Goal: Use online tool/utility

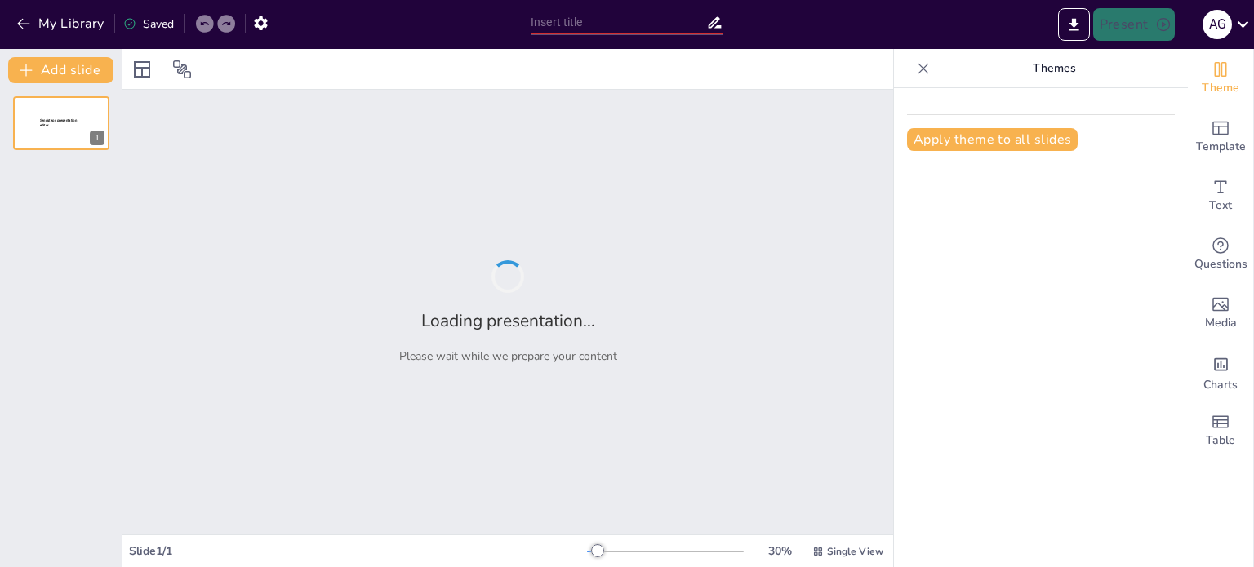
type input "Estrategias Terapéuticas en el Manejo de Enfermedades Alérgicas: Enfoques Actua…"
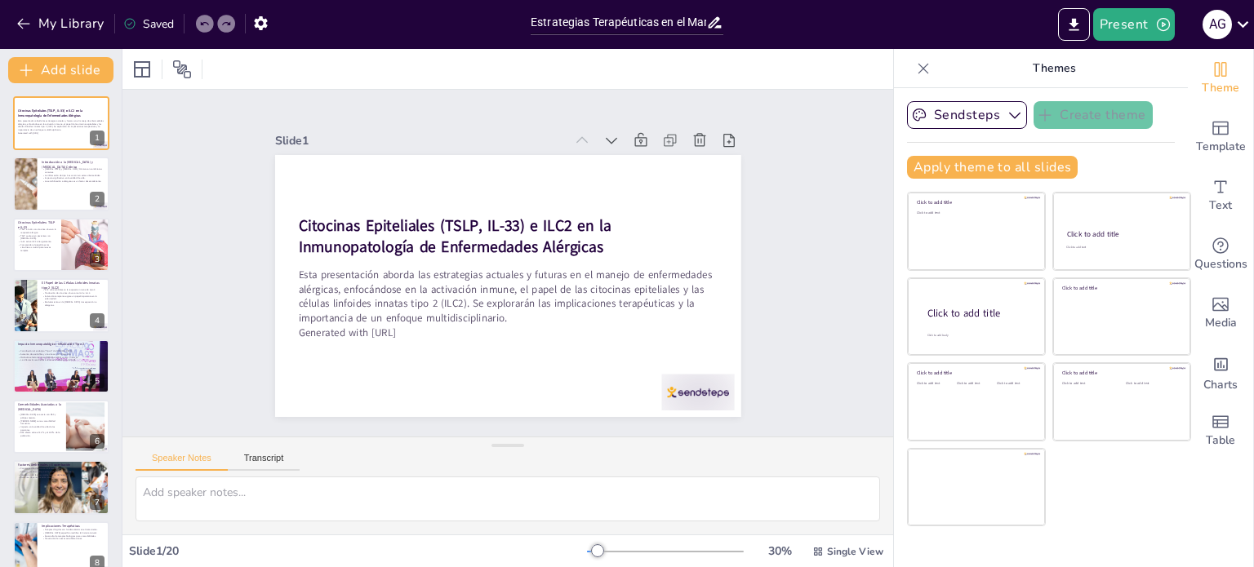
checkbox input "true"
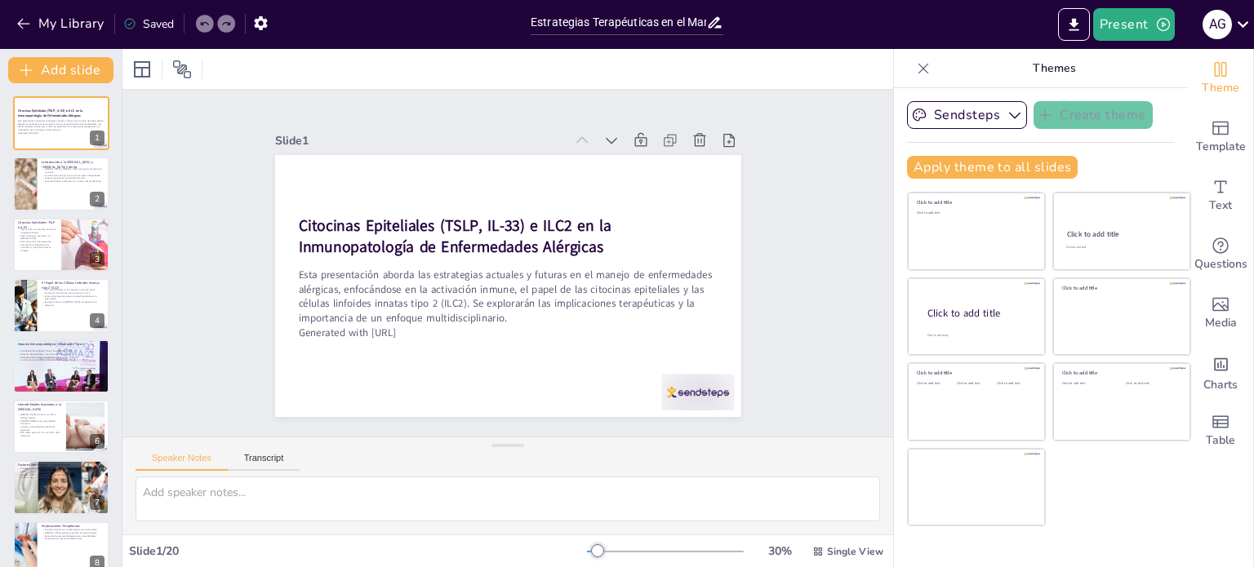
checkbox input "true"
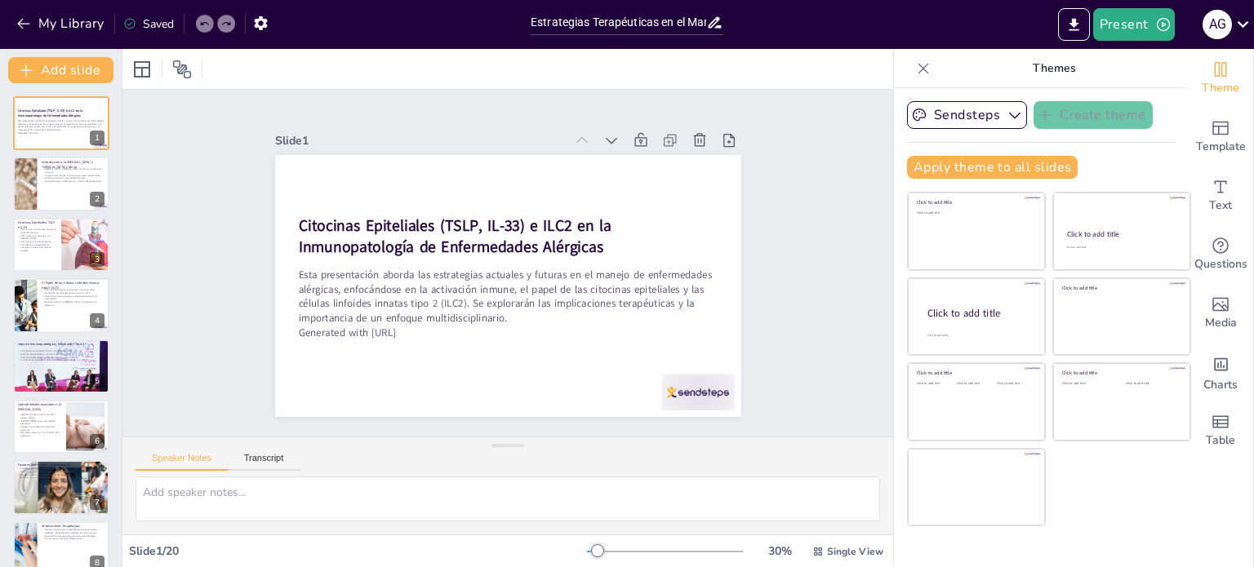
checkbox input "true"
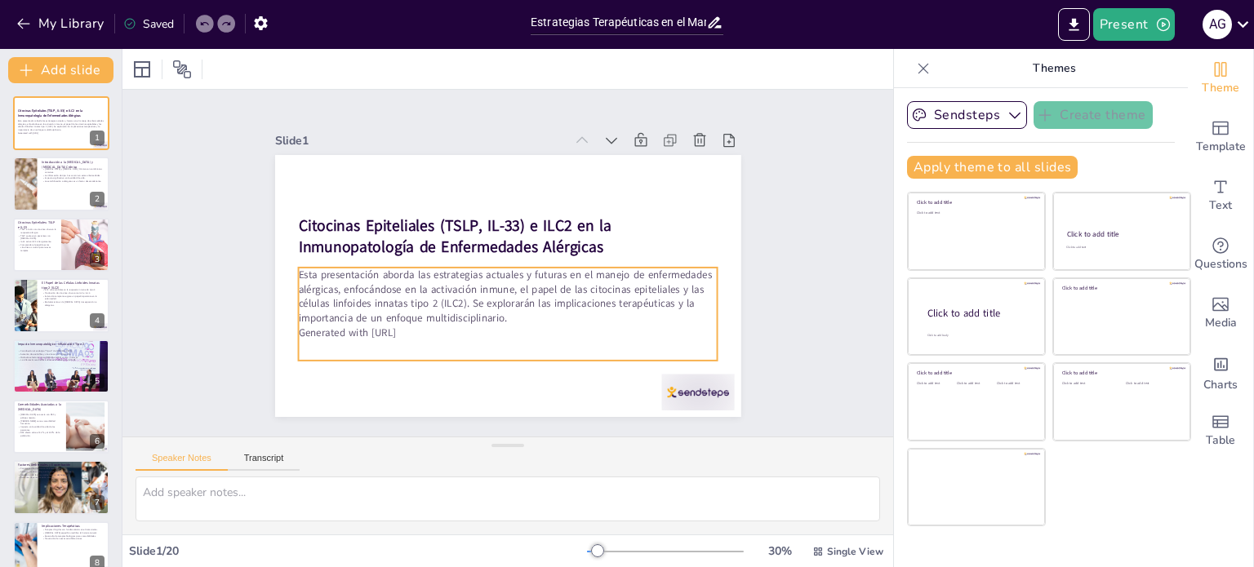
checkbox input "true"
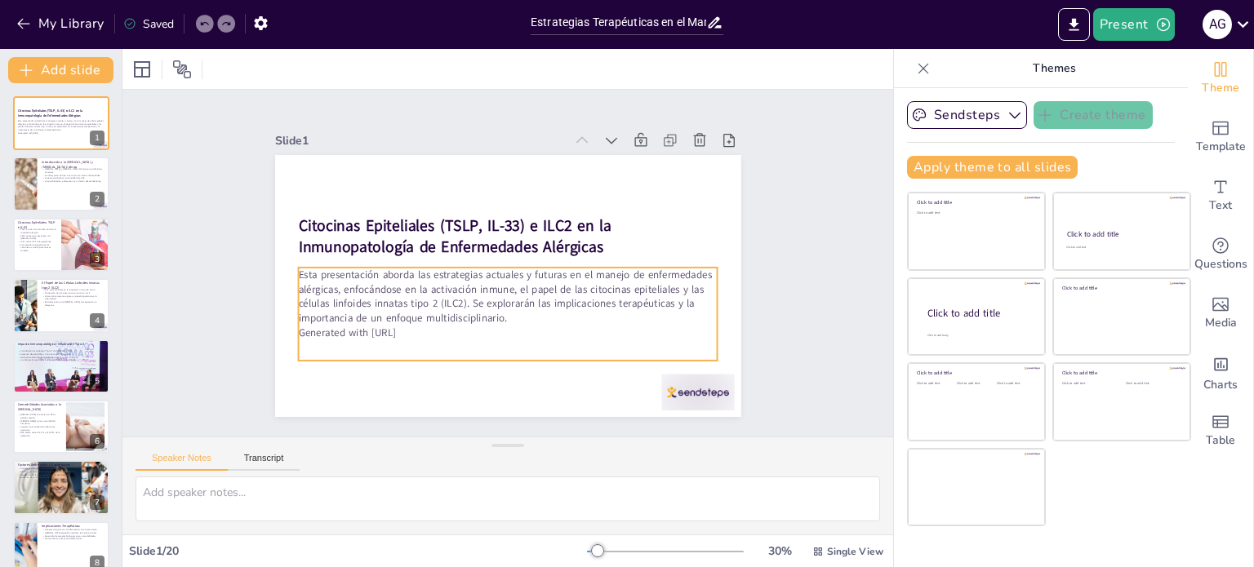
checkbox input "true"
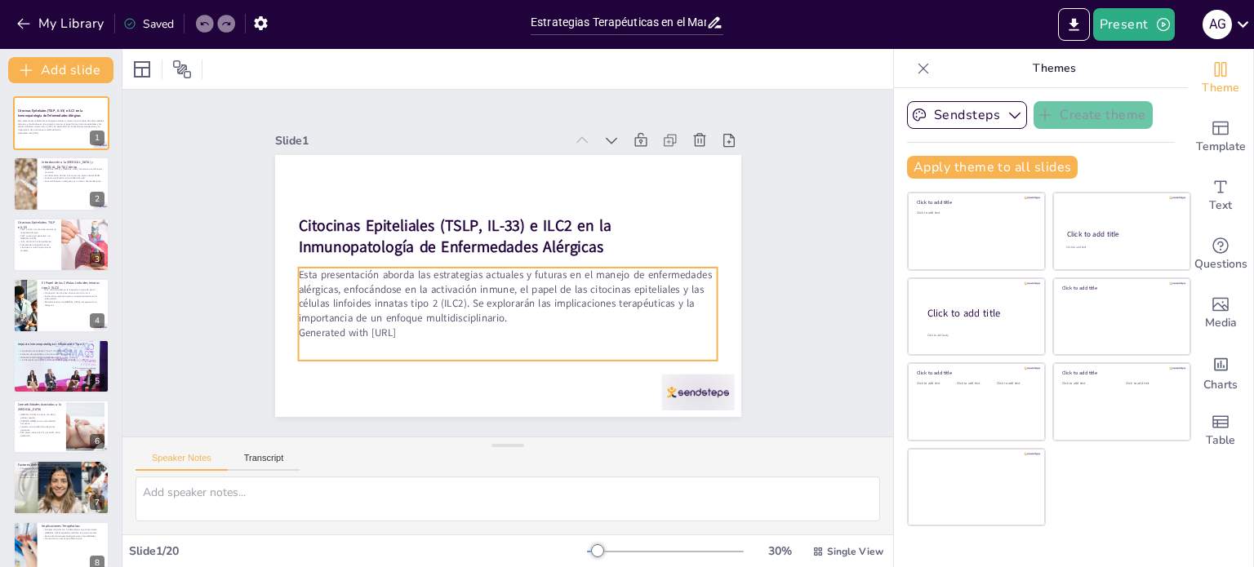
checkbox input "true"
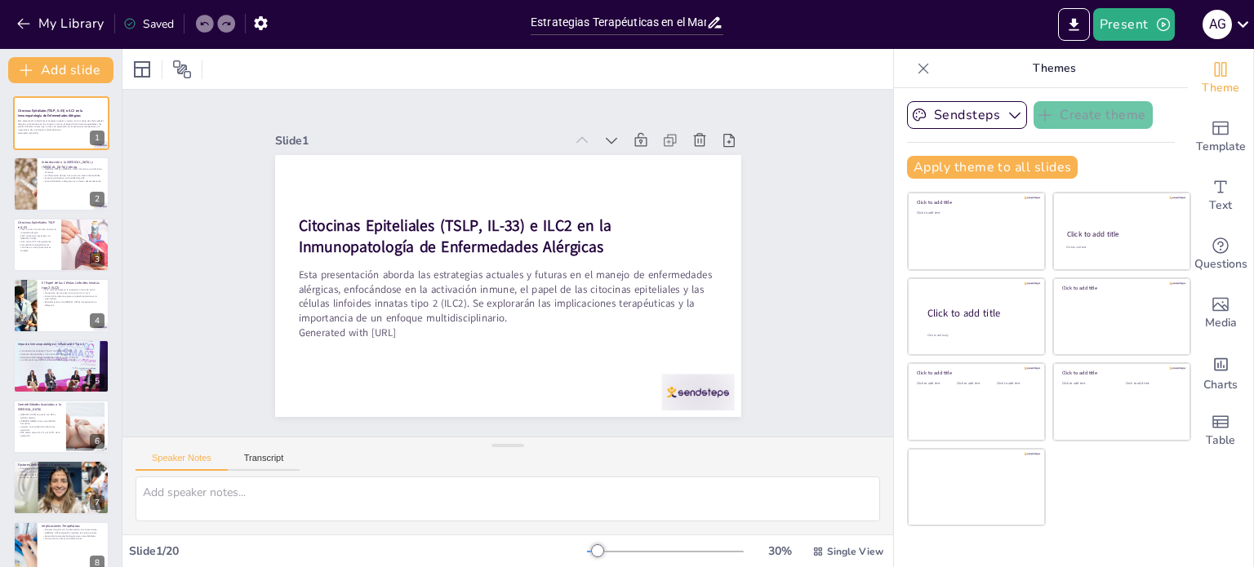
checkbox input "true"
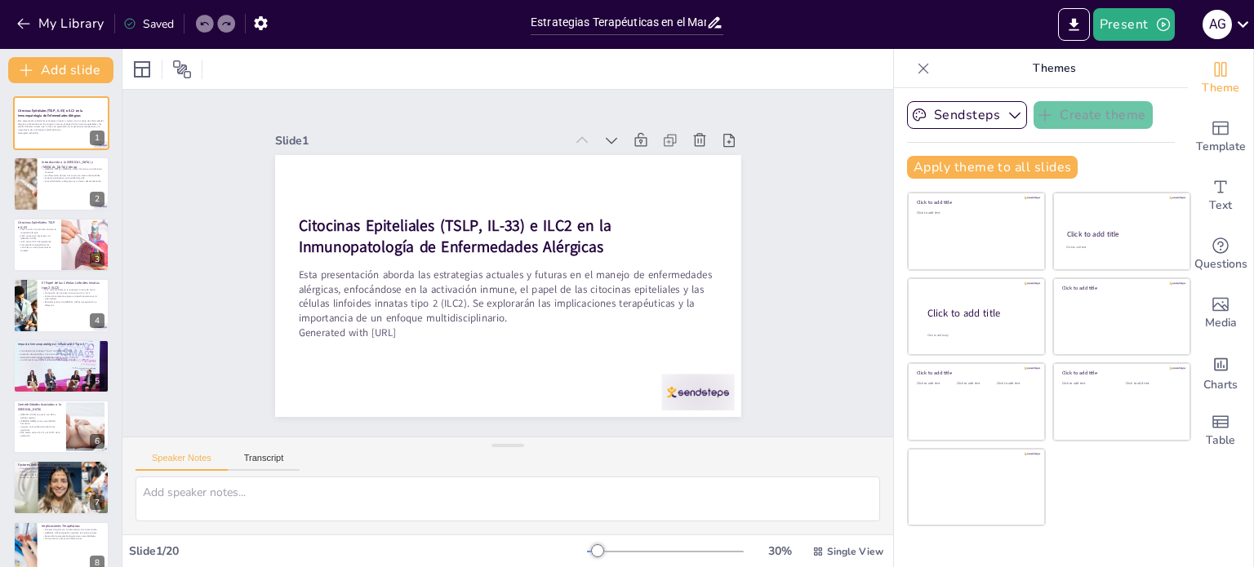
checkbox input "true"
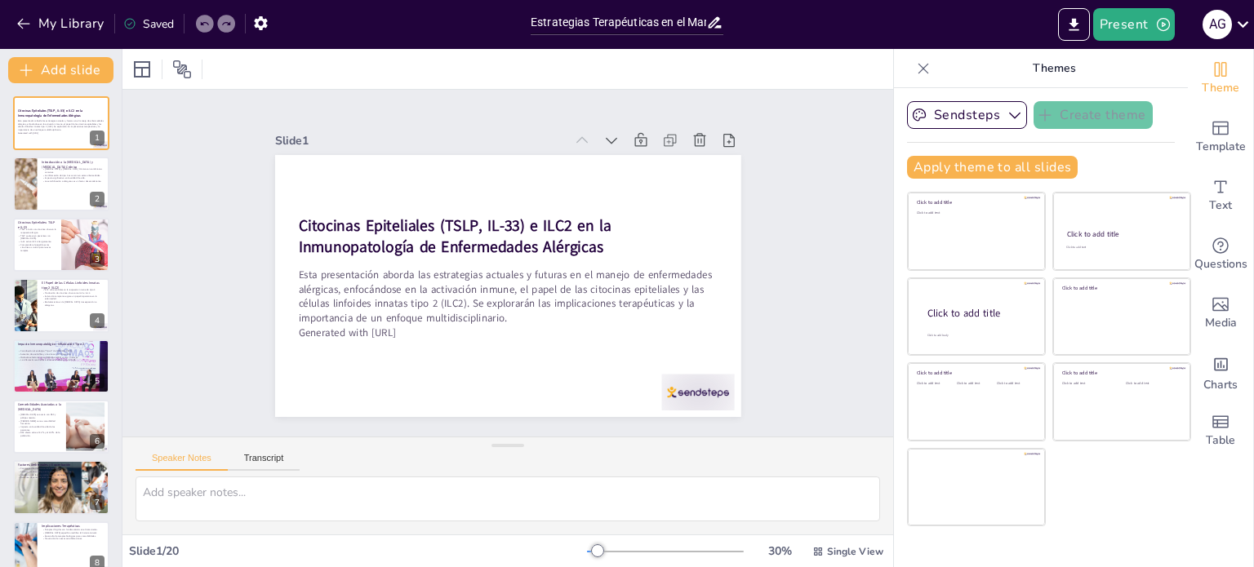
checkbox input "true"
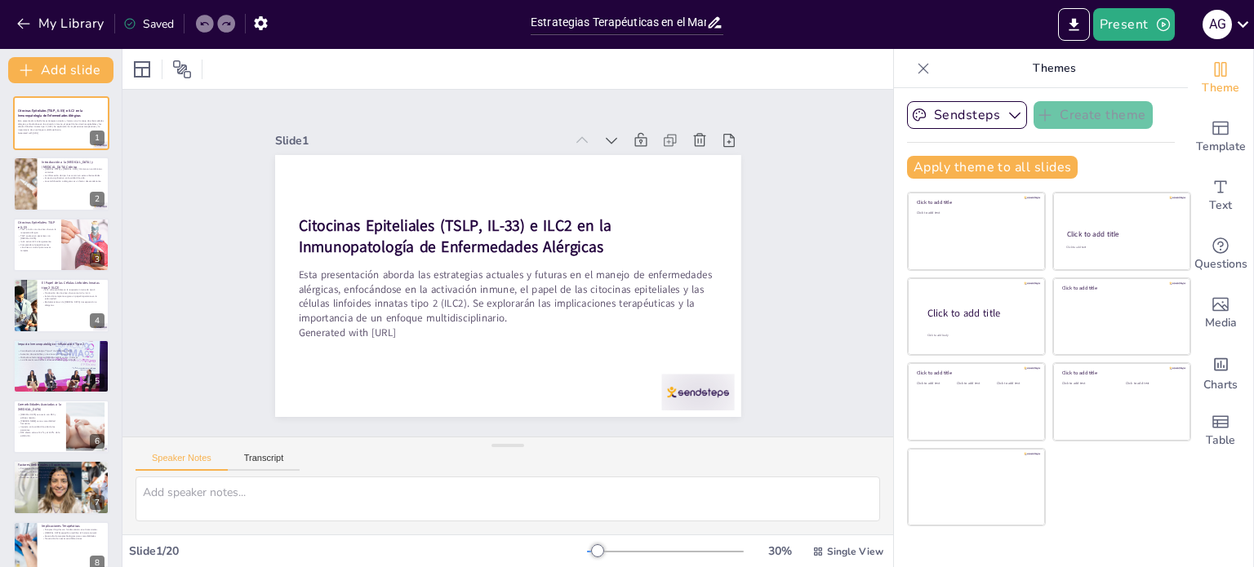
checkbox input "true"
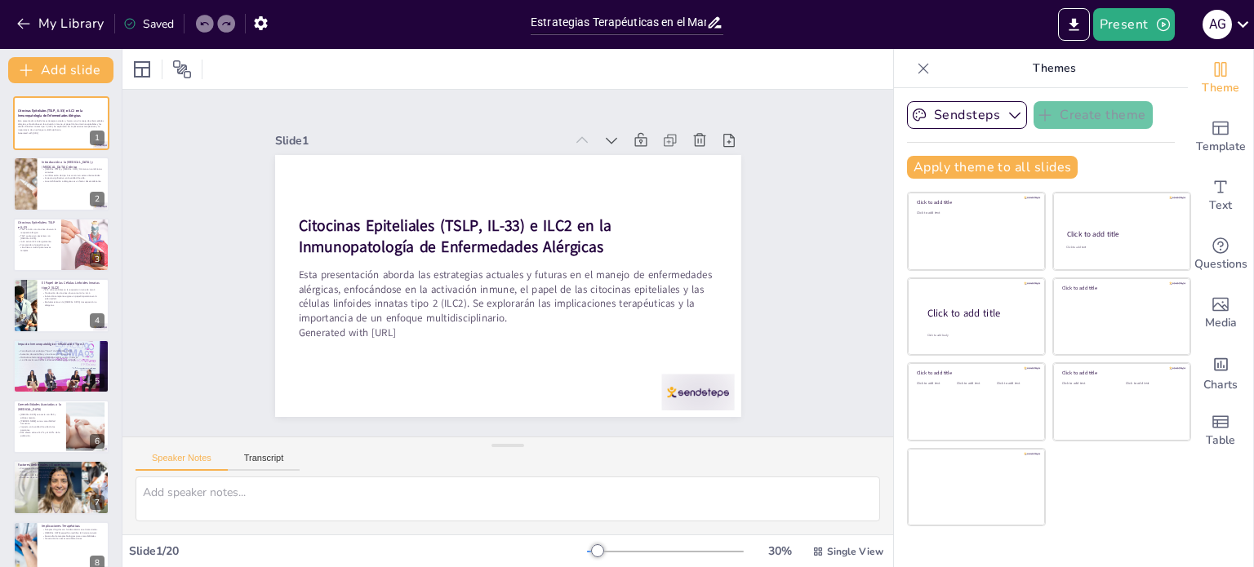
checkbox input "true"
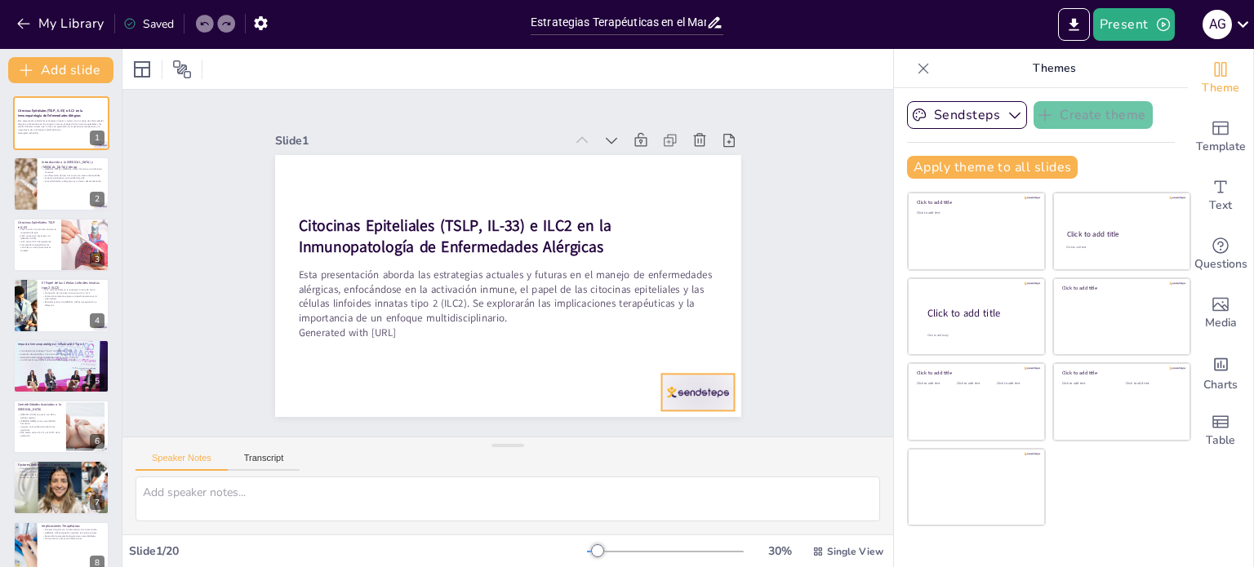
checkbox input "true"
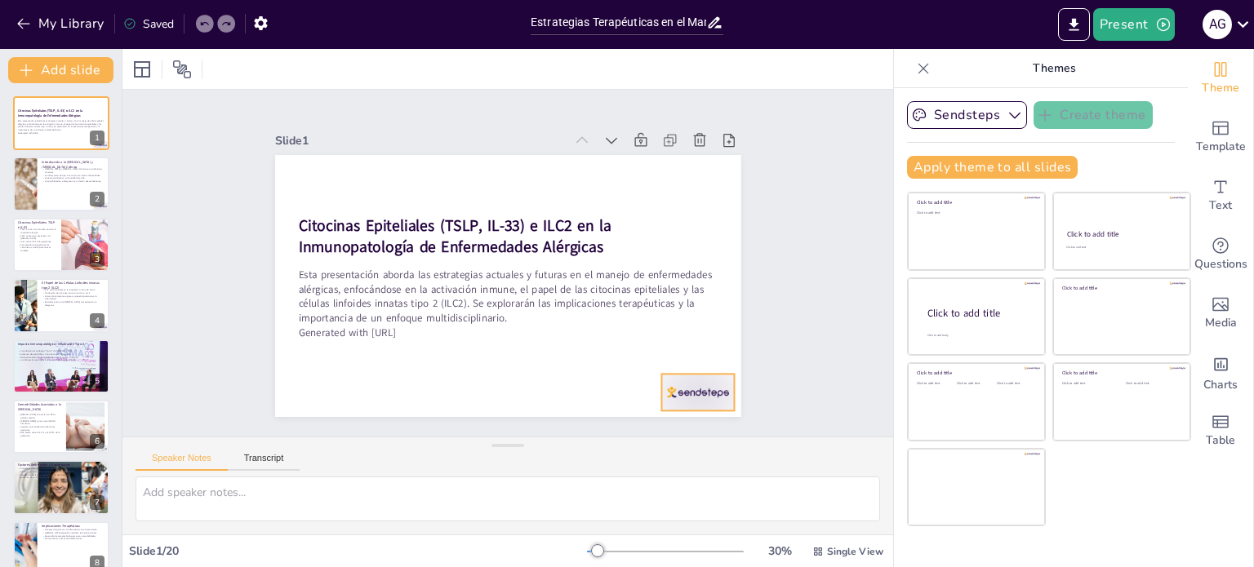
checkbox input "true"
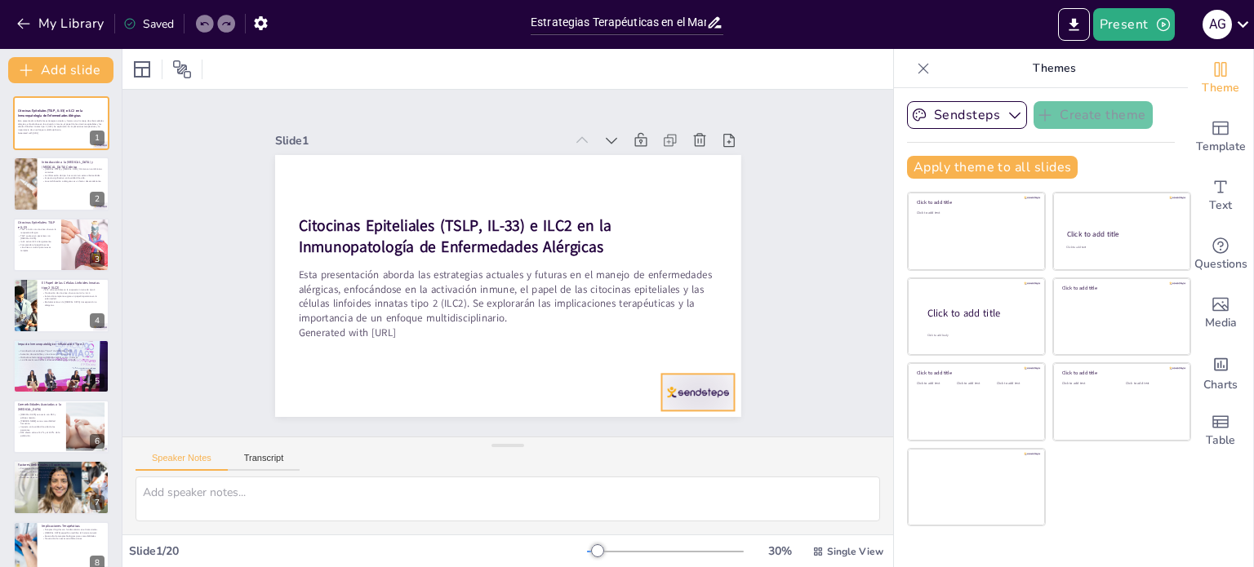
checkbox input "true"
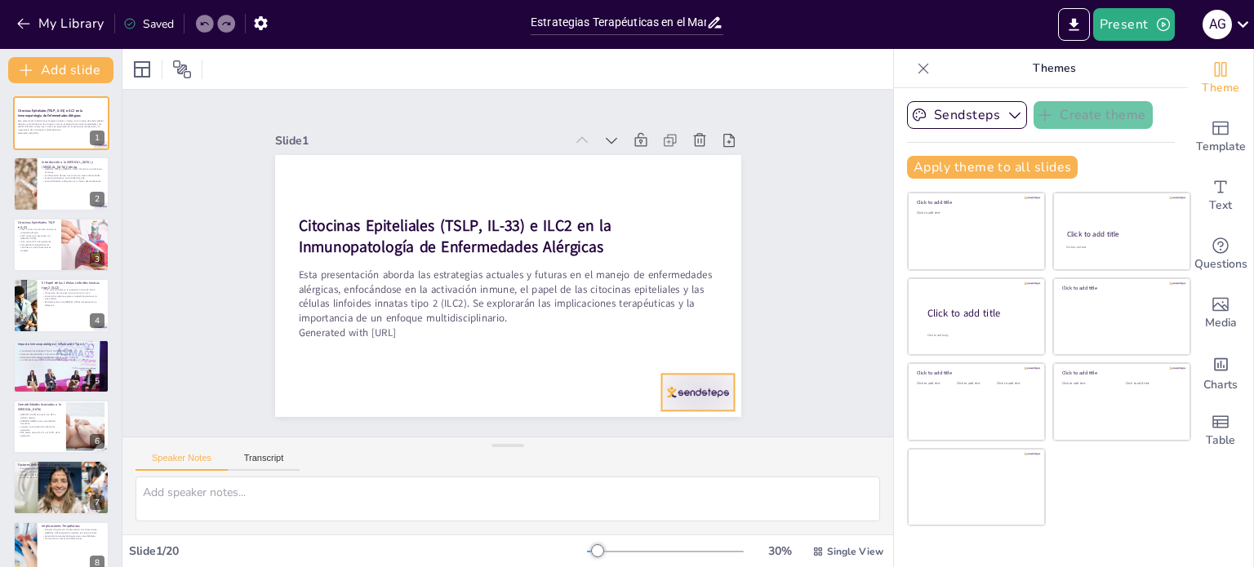
checkbox input "true"
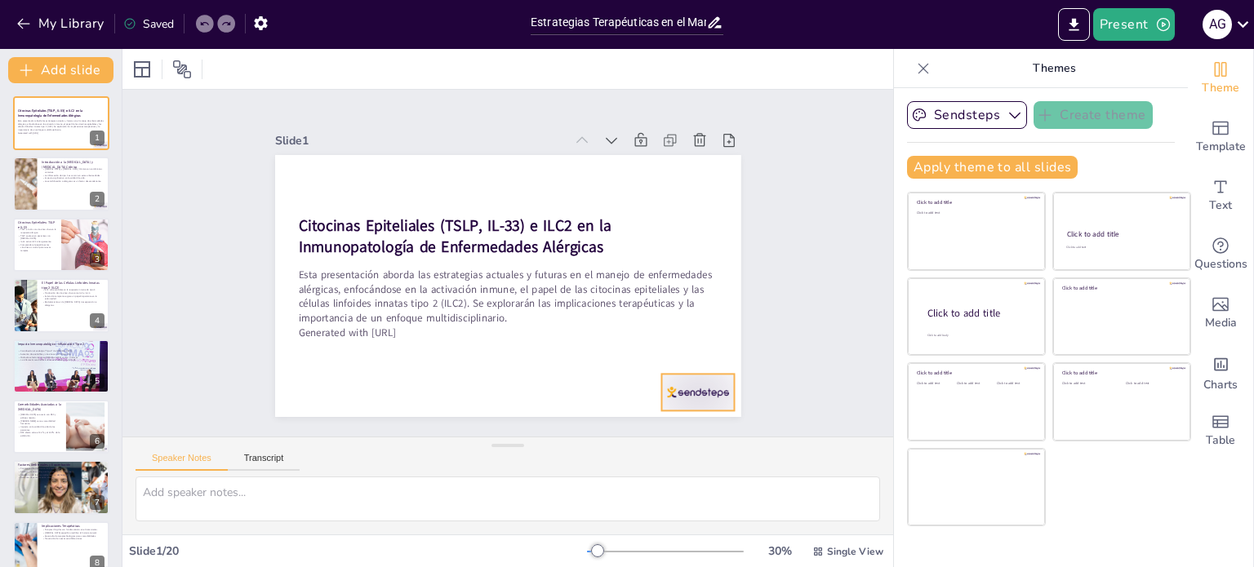
checkbox input "true"
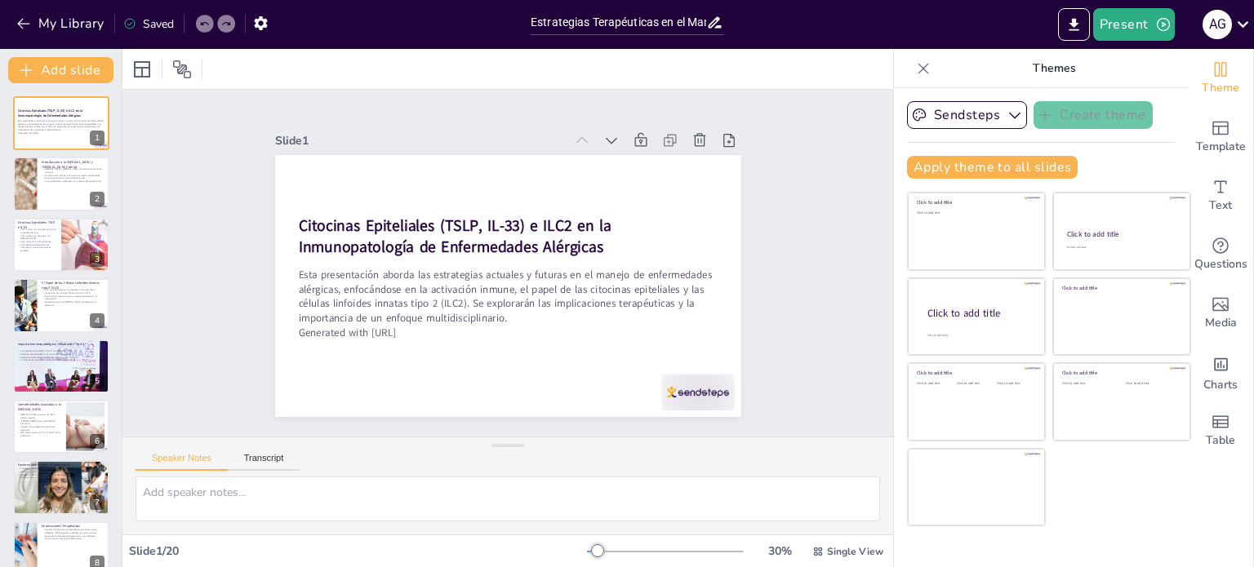
click at [64, 186] on div at bounding box center [61, 184] width 96 height 54
type textarea "La [MEDICAL_DATA] y la [MEDICAL_DATA] Crónica son enfermedades que afectan a un…"
checkbox input "true"
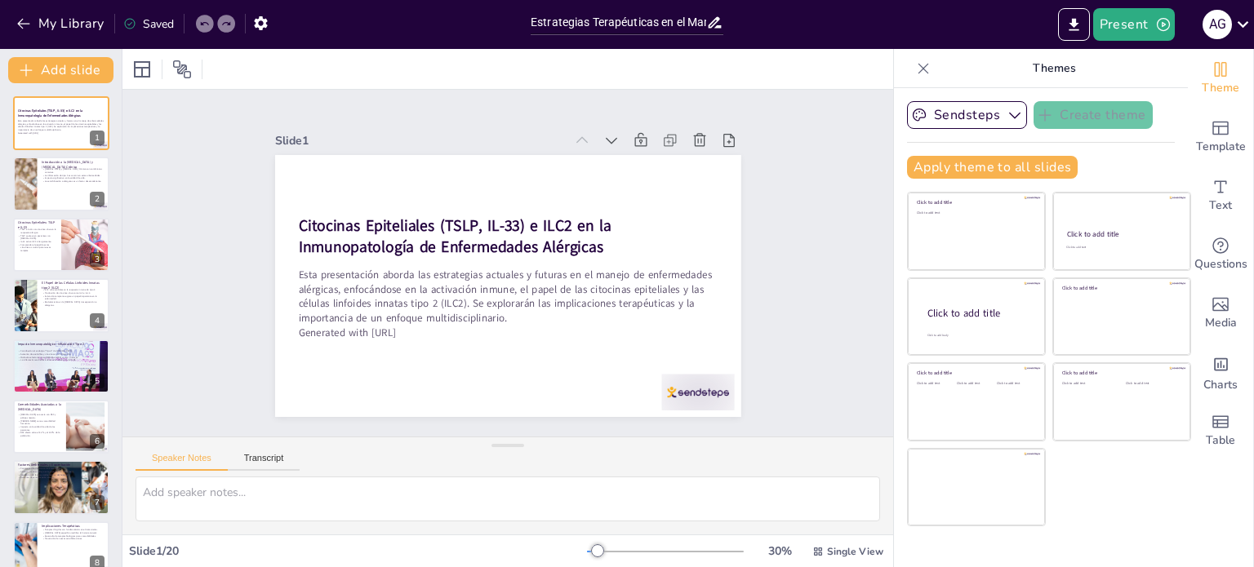
checkbox input "true"
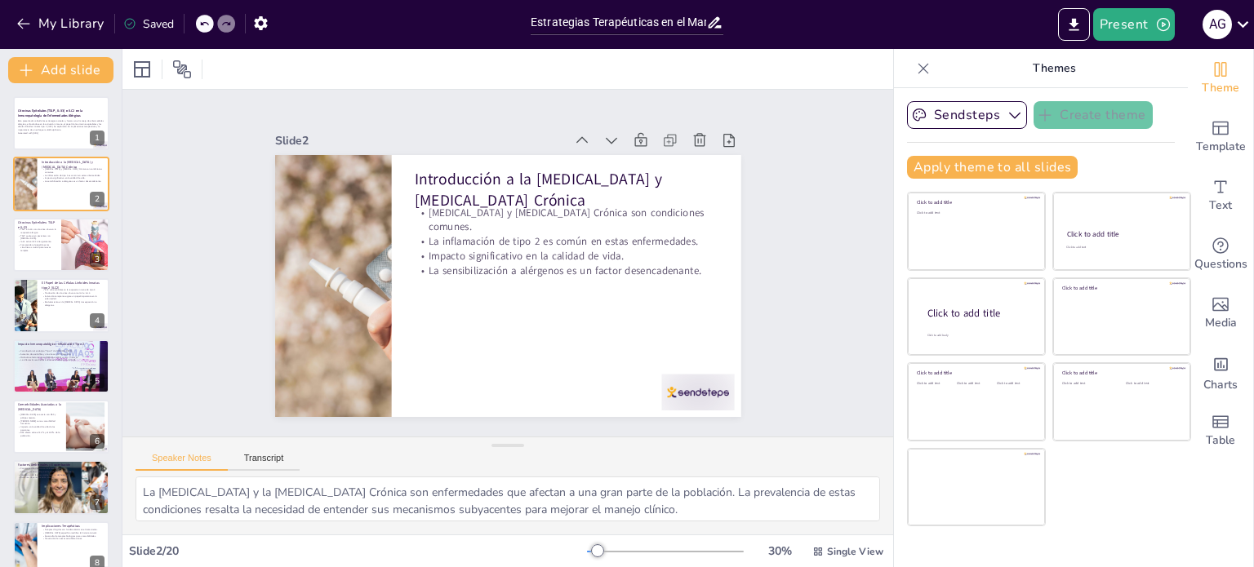
checkbox input "true"
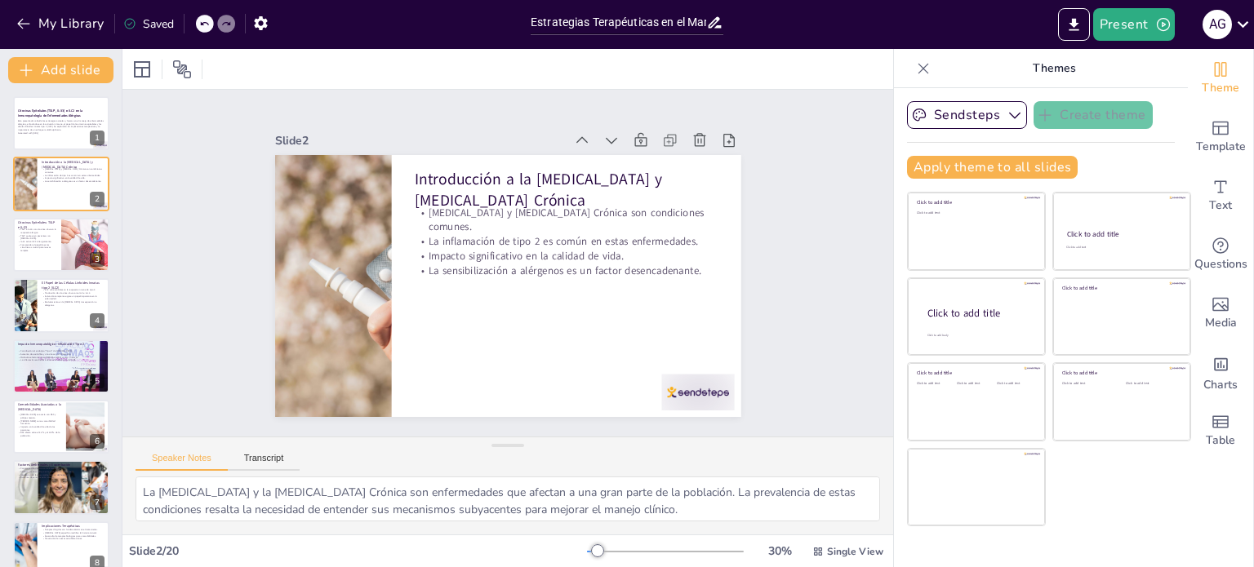
checkbox input "true"
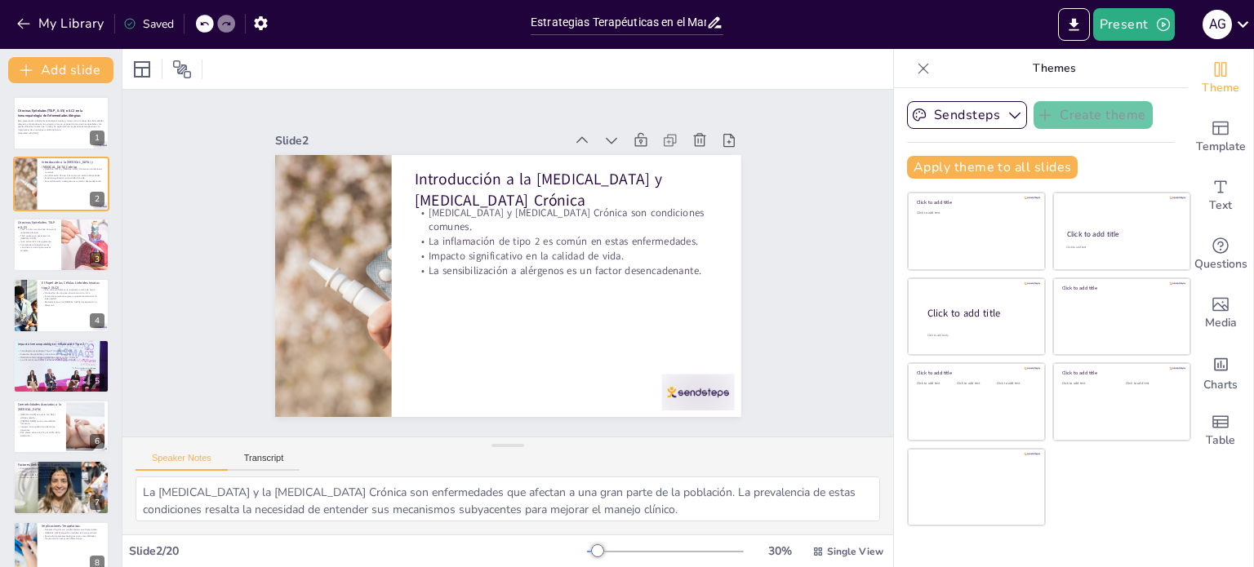
click at [61, 236] on div at bounding box center [85, 245] width 81 height 54
type textarea "TSLP e IL-33 son fundamentales en la activación de la respuesta inmune en la [M…"
checkbox input "true"
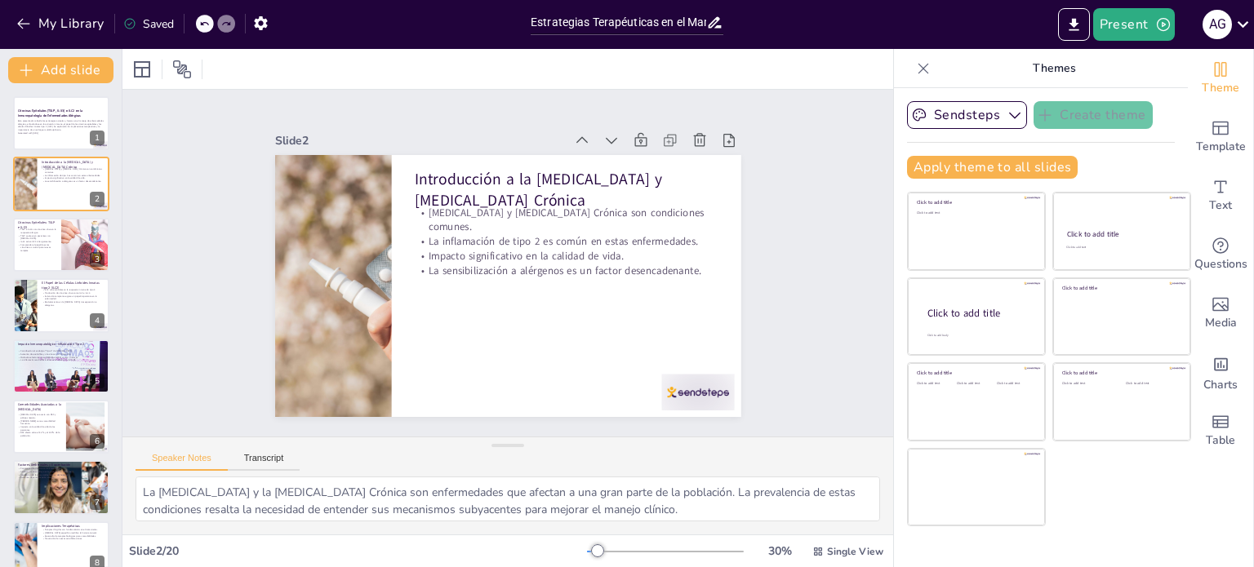
checkbox input "true"
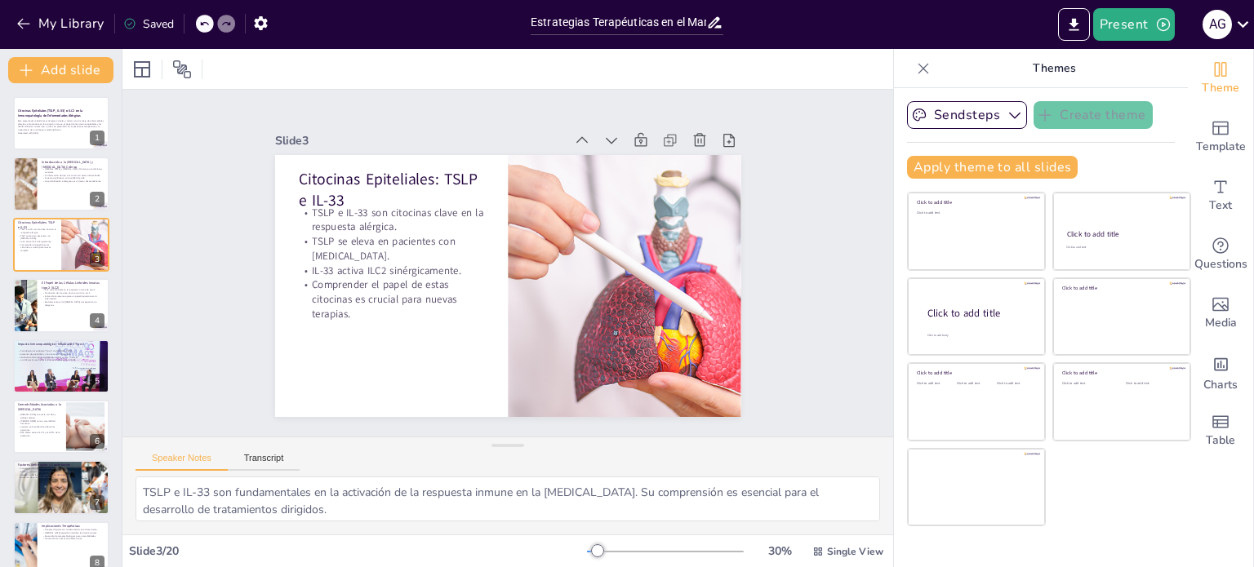
checkbox input "true"
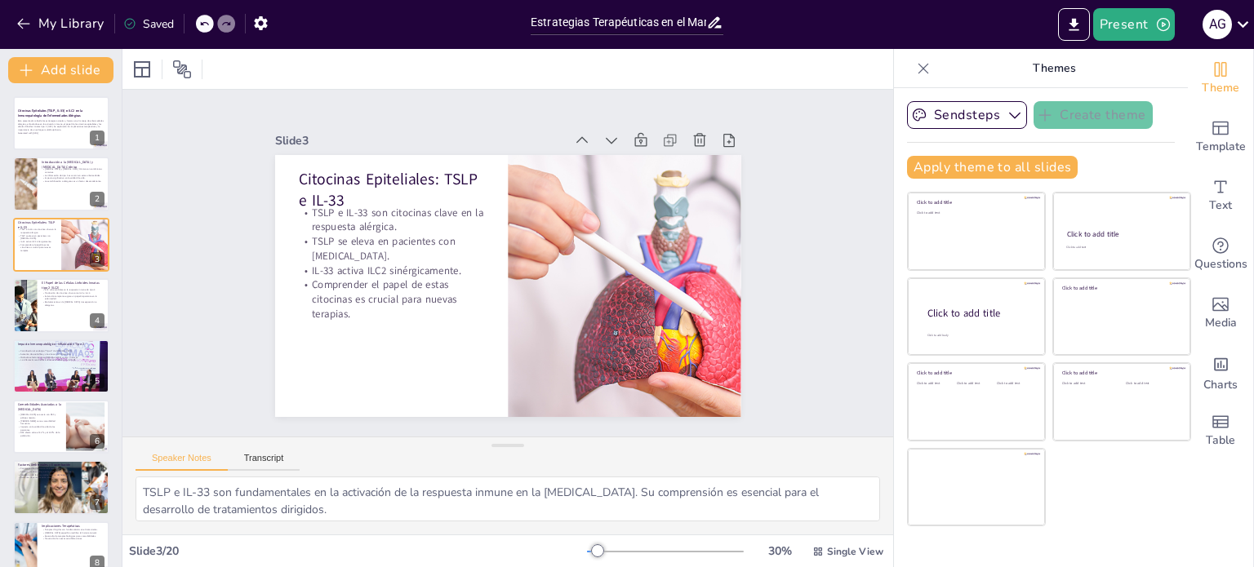
checkbox input "true"
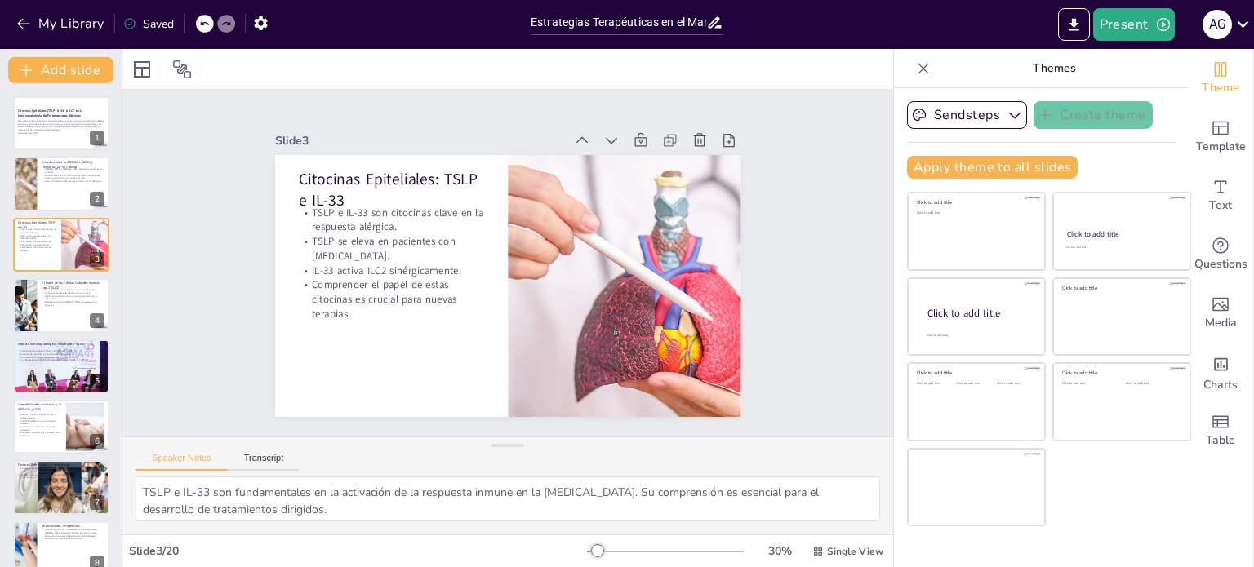
checkbox input "true"
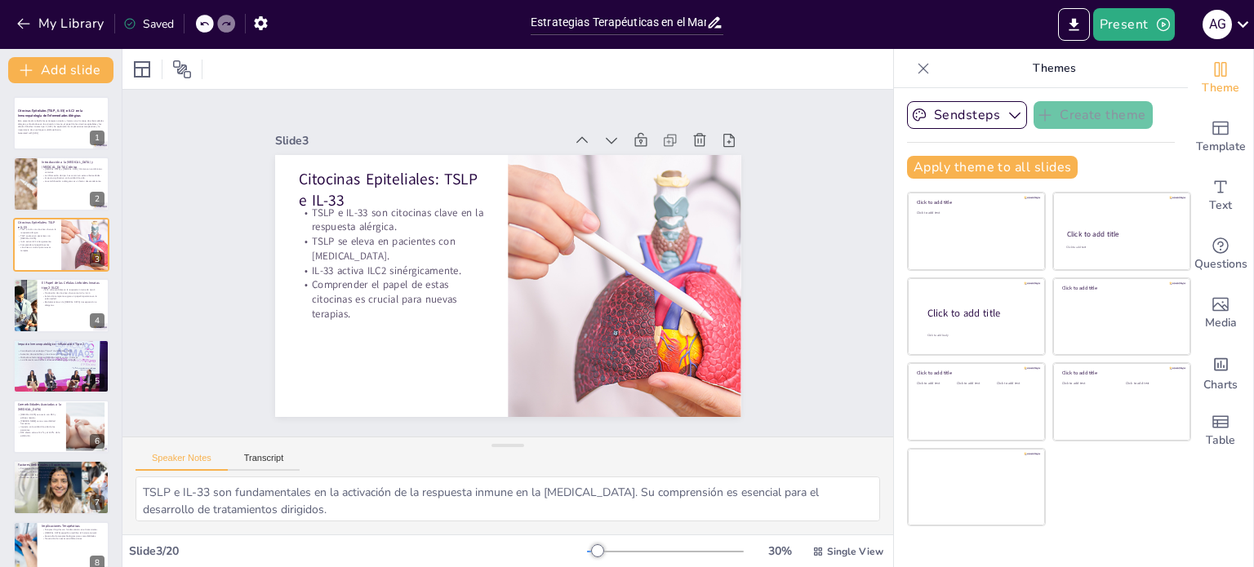
checkbox input "true"
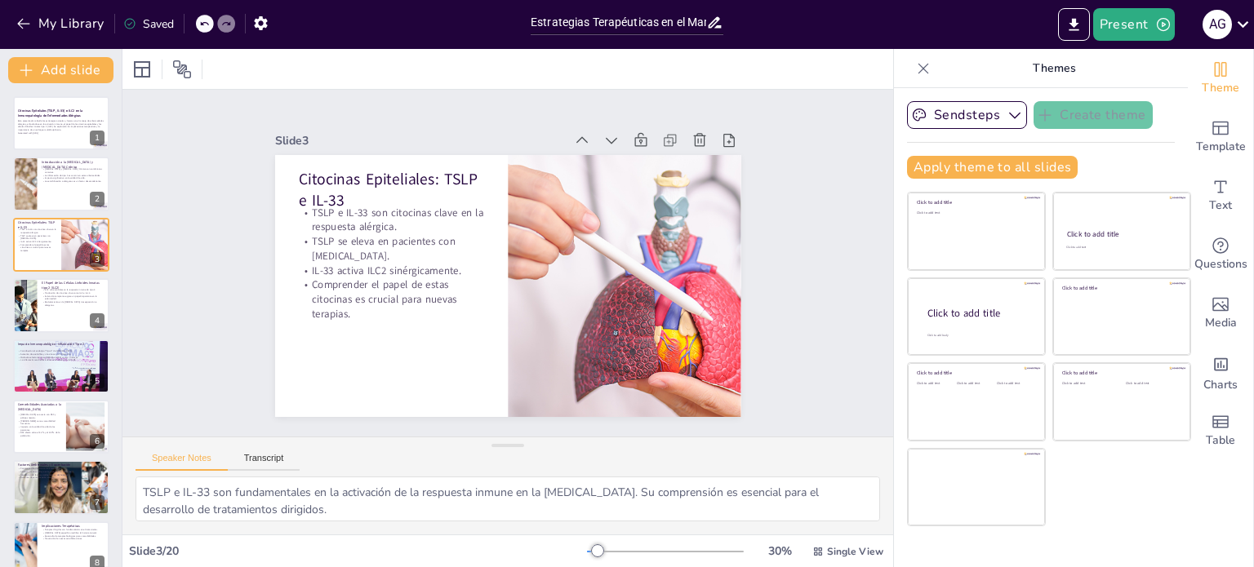
checkbox input "true"
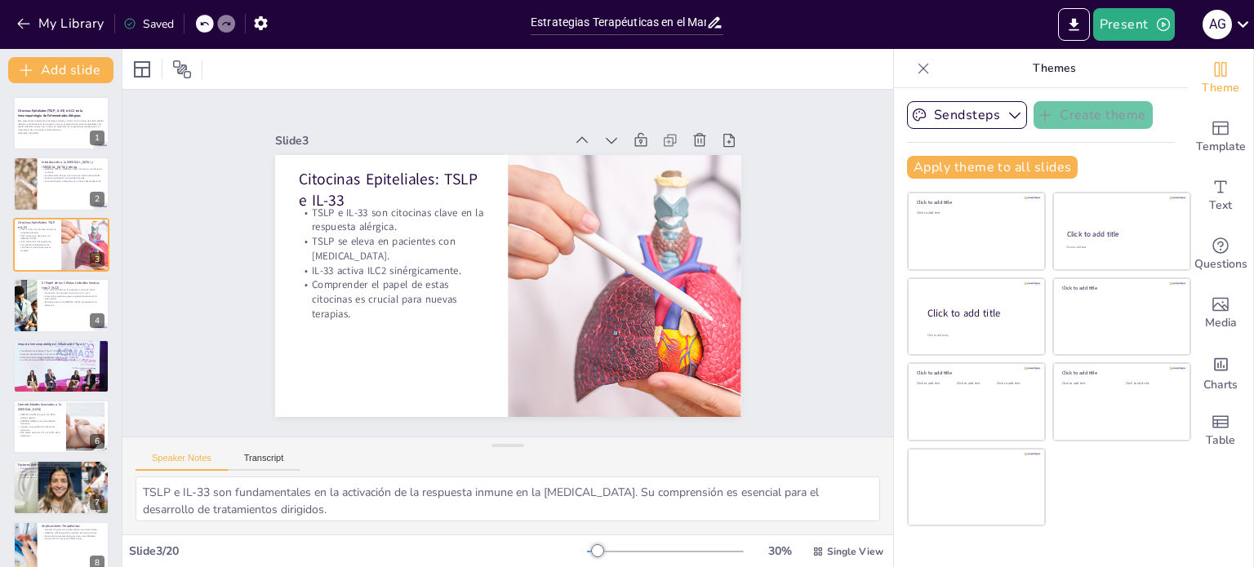
checkbox input "true"
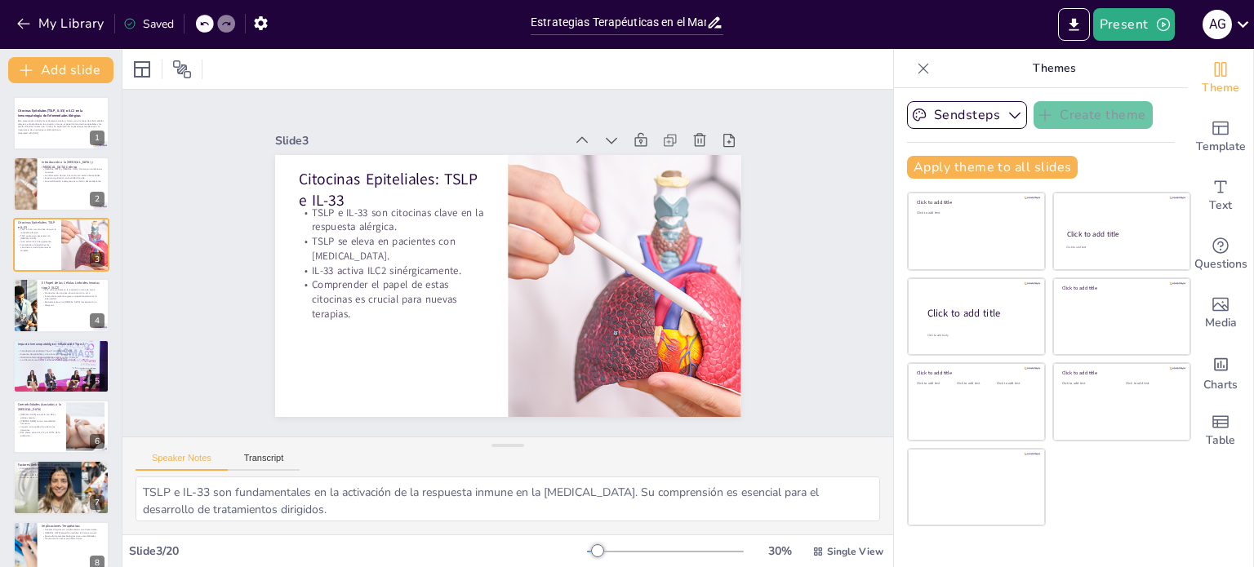
click at [59, 318] on div at bounding box center [61, 305] width 96 height 54
type textarea "Las ILC2 son un componente clave de la respuesta inmune de tipo 2, siendo respo…"
checkbox input "true"
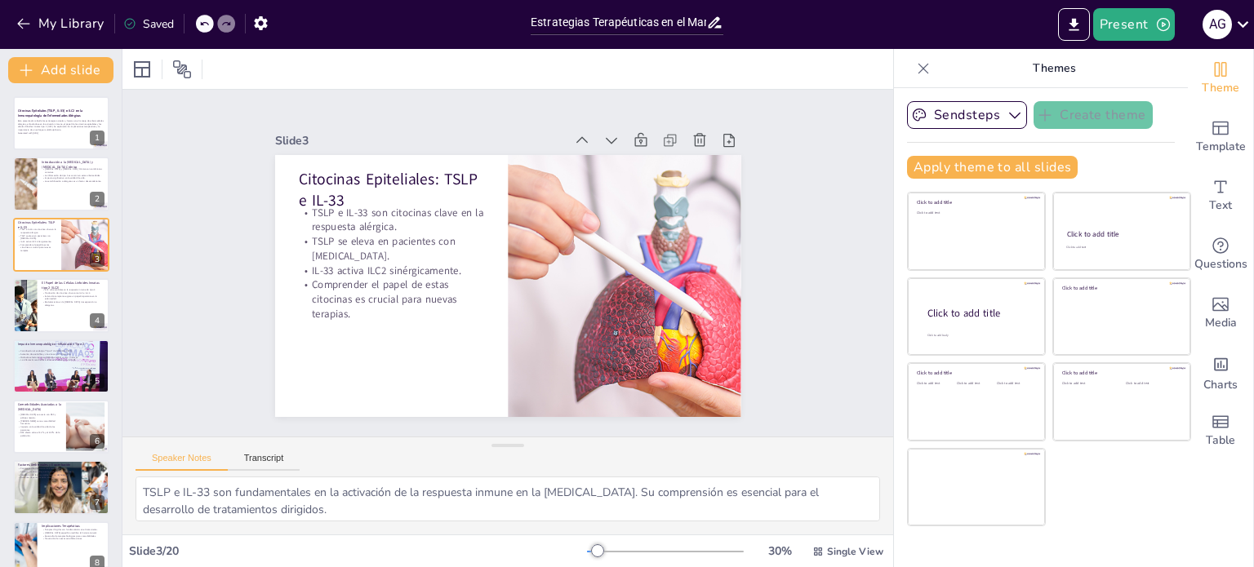
checkbox input "true"
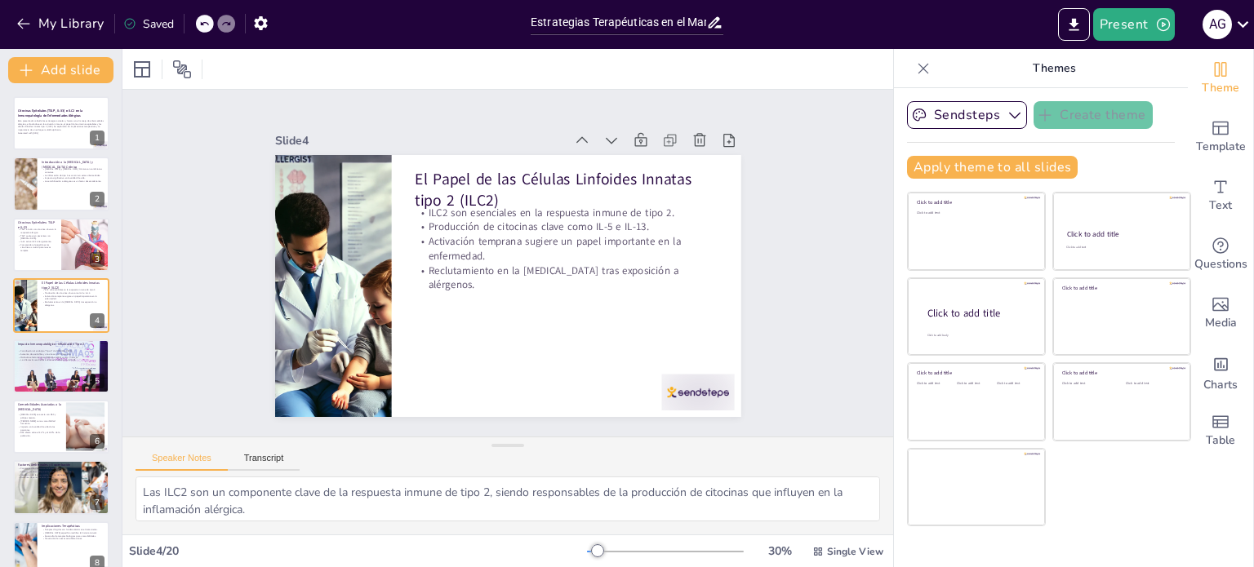
checkbox input "true"
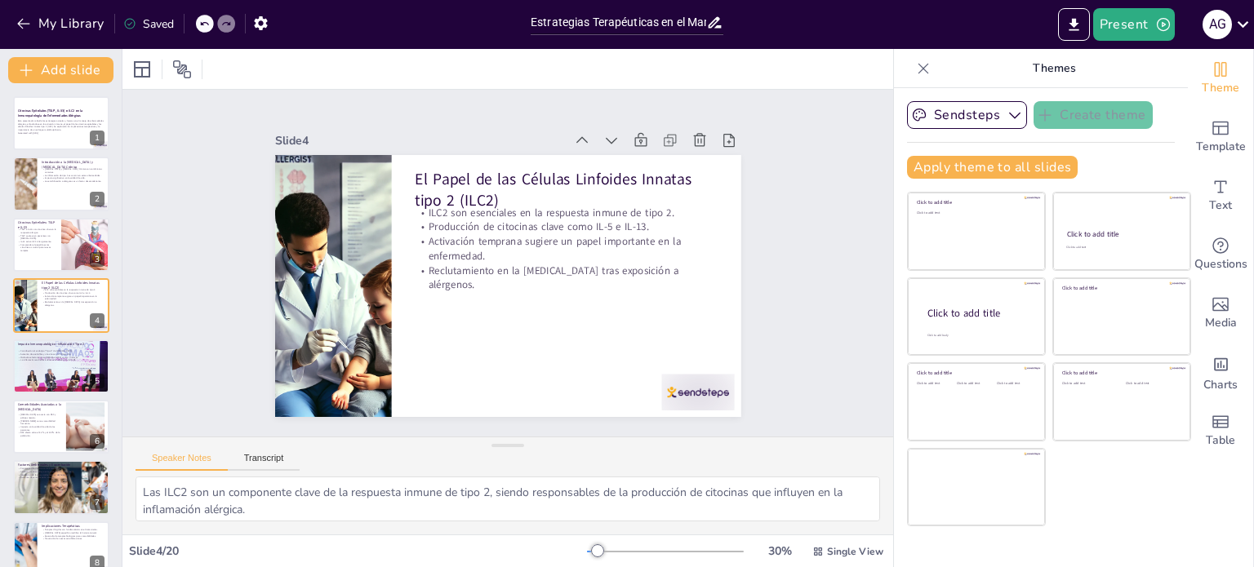
checkbox input "true"
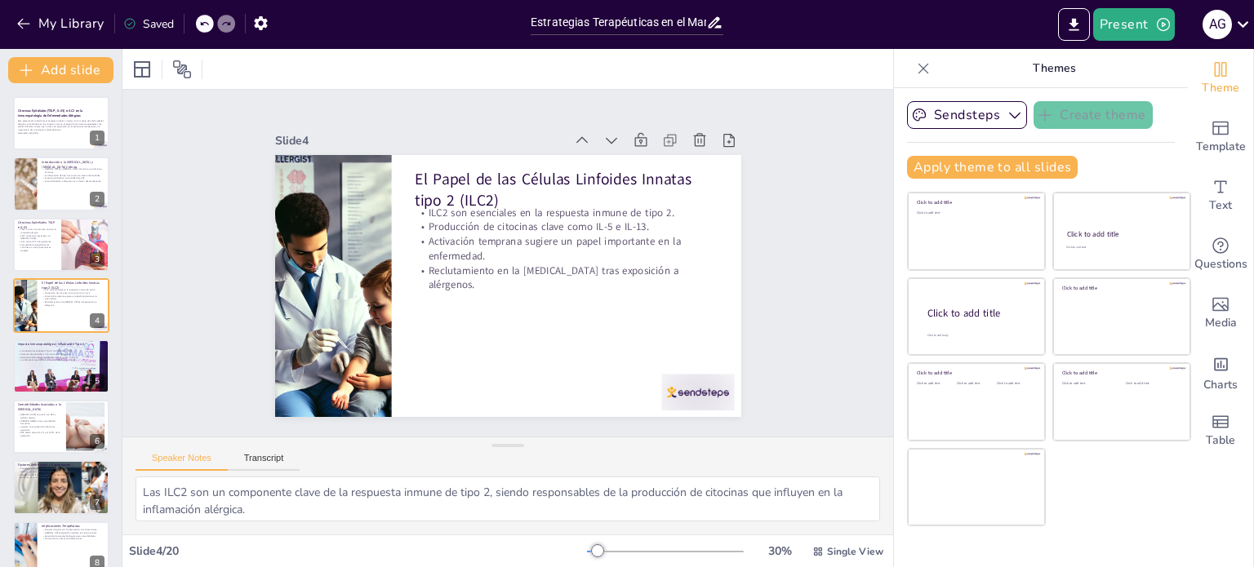
checkbox input "true"
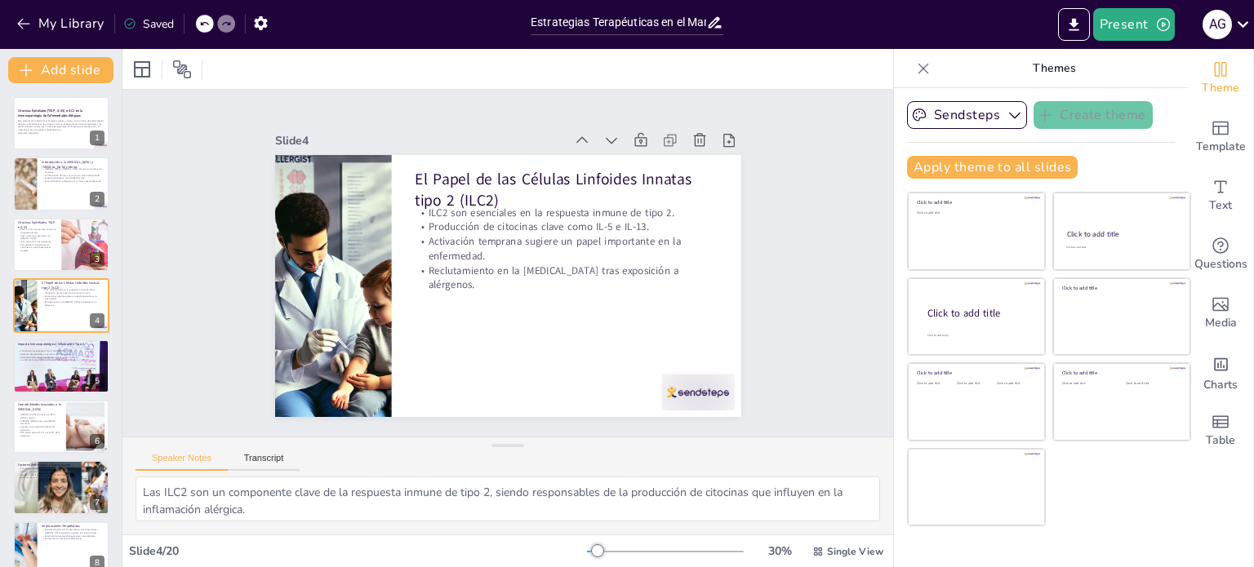
checkbox input "true"
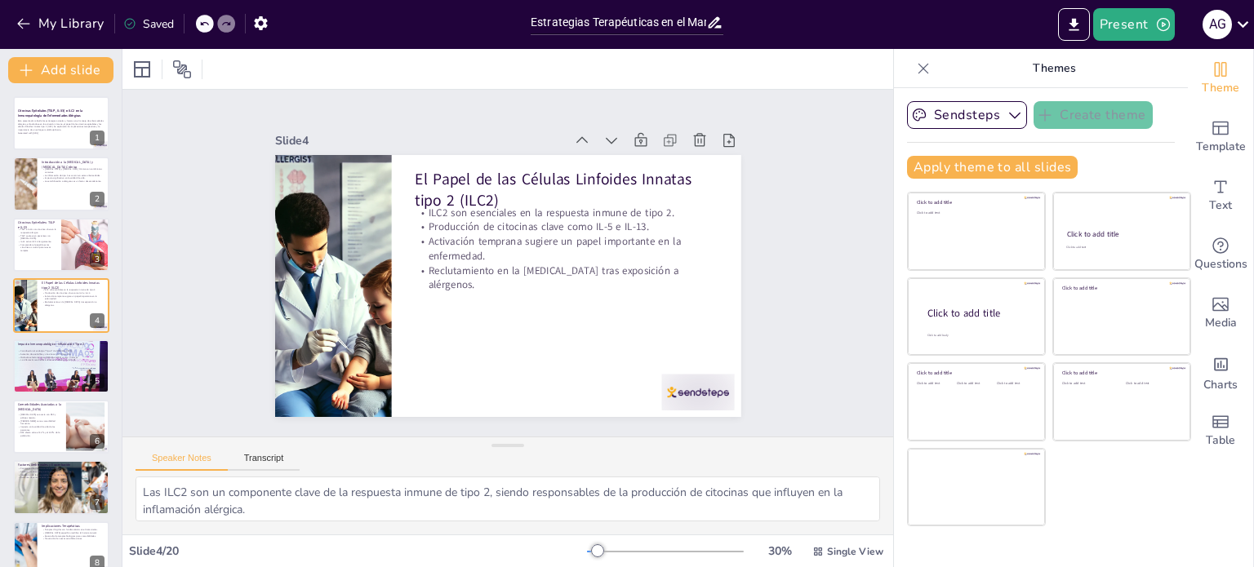
click at [42, 364] on div at bounding box center [61, 366] width 96 height 64
type textarea "El endotipo "Tipo 2" es característico de la [MEDICAL_DATA] y su comprensión es…"
checkbox input "true"
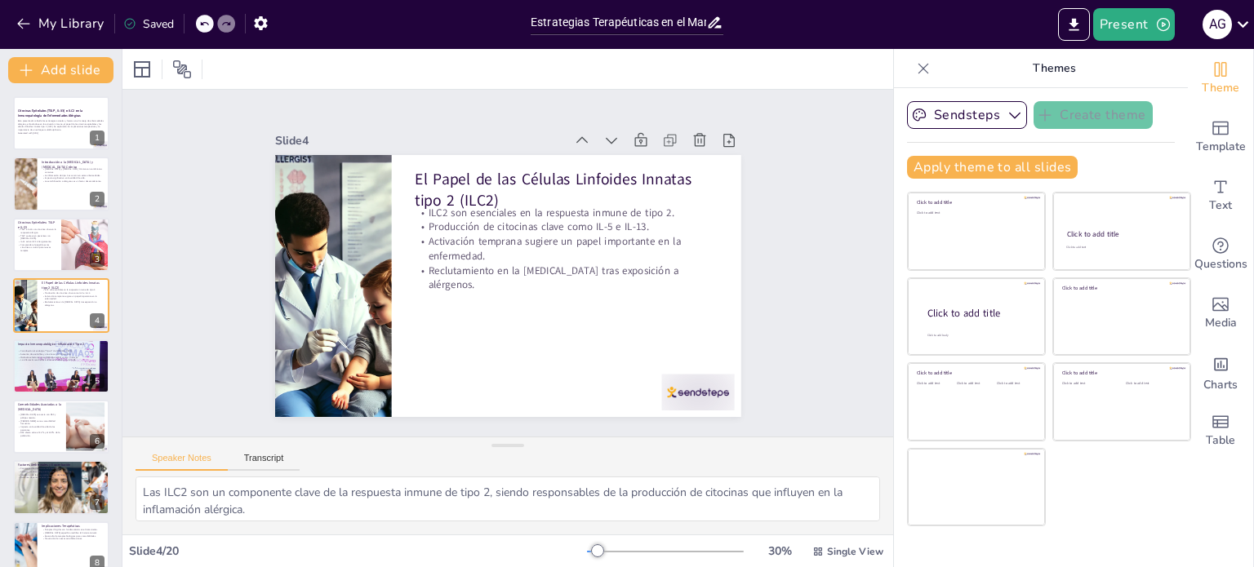
checkbox input "true"
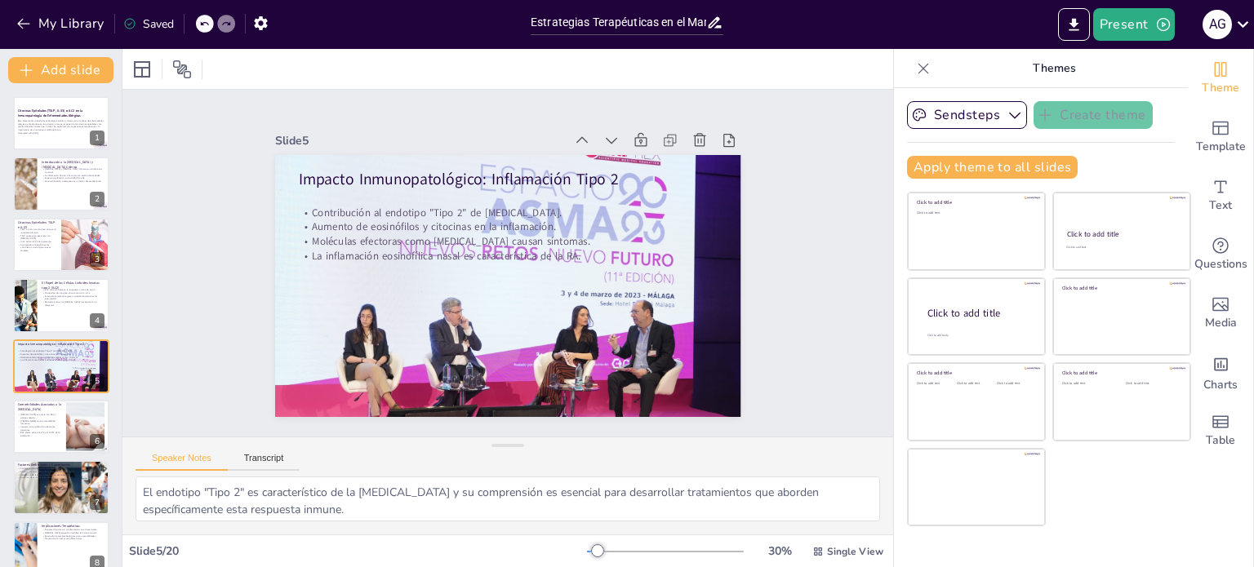
scroll to position [41, 0]
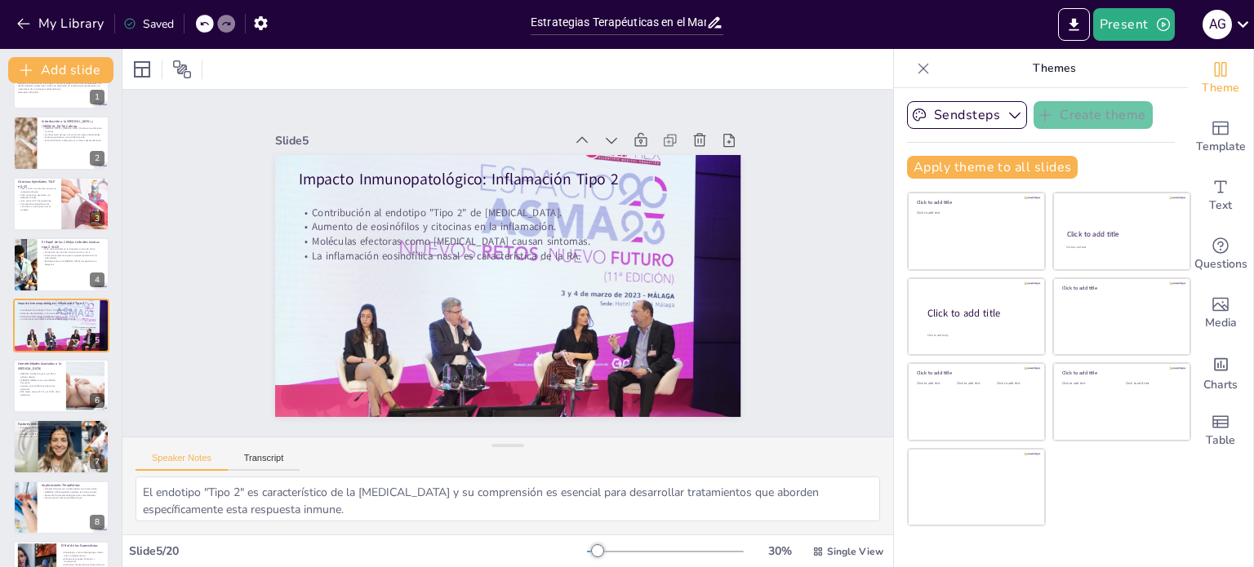
checkbox input "true"
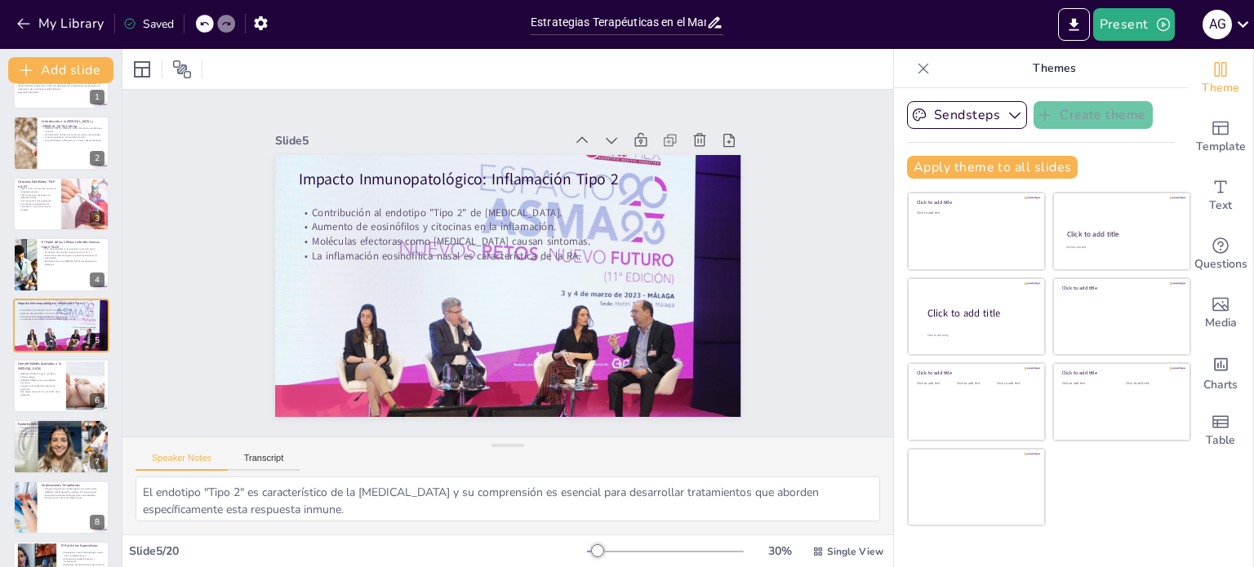
checkbox input "true"
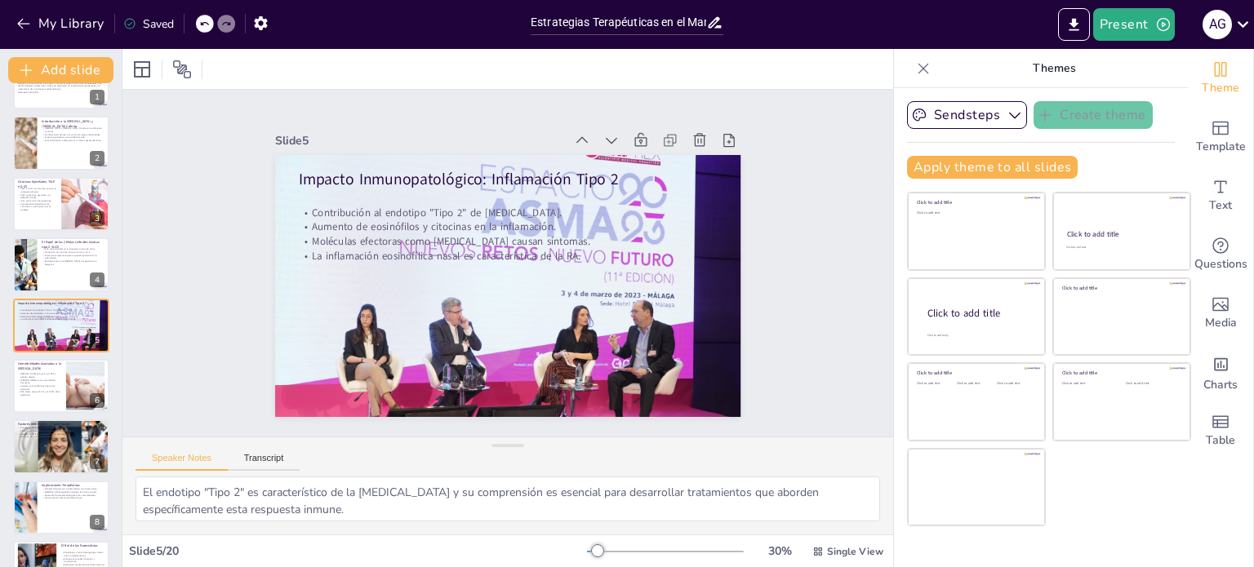
checkbox input "true"
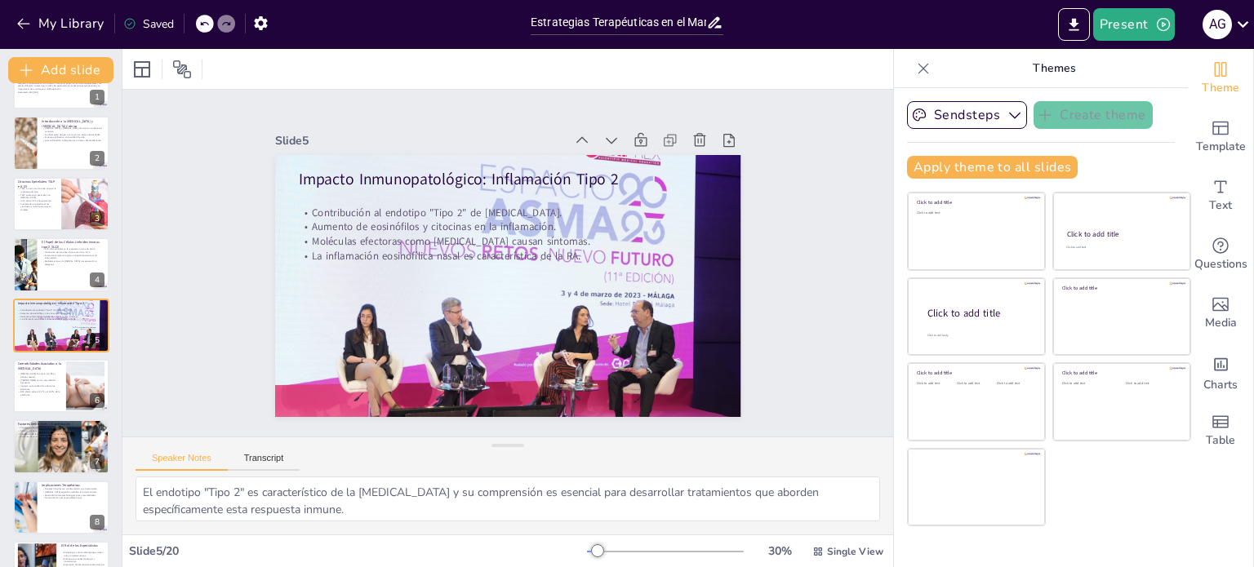
checkbox input "true"
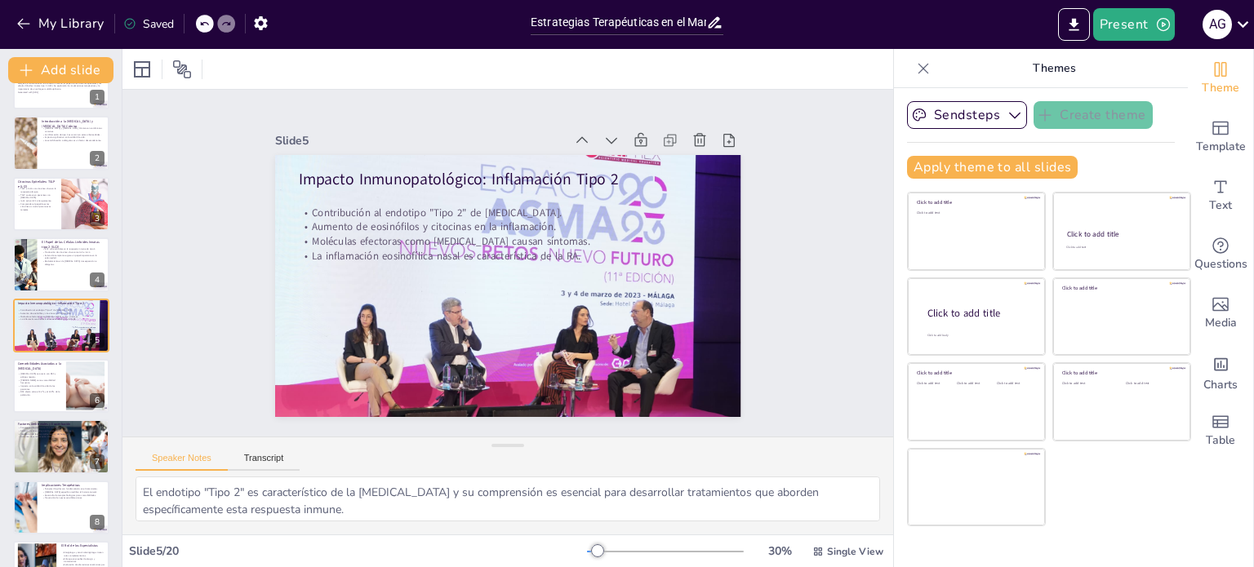
checkbox input "true"
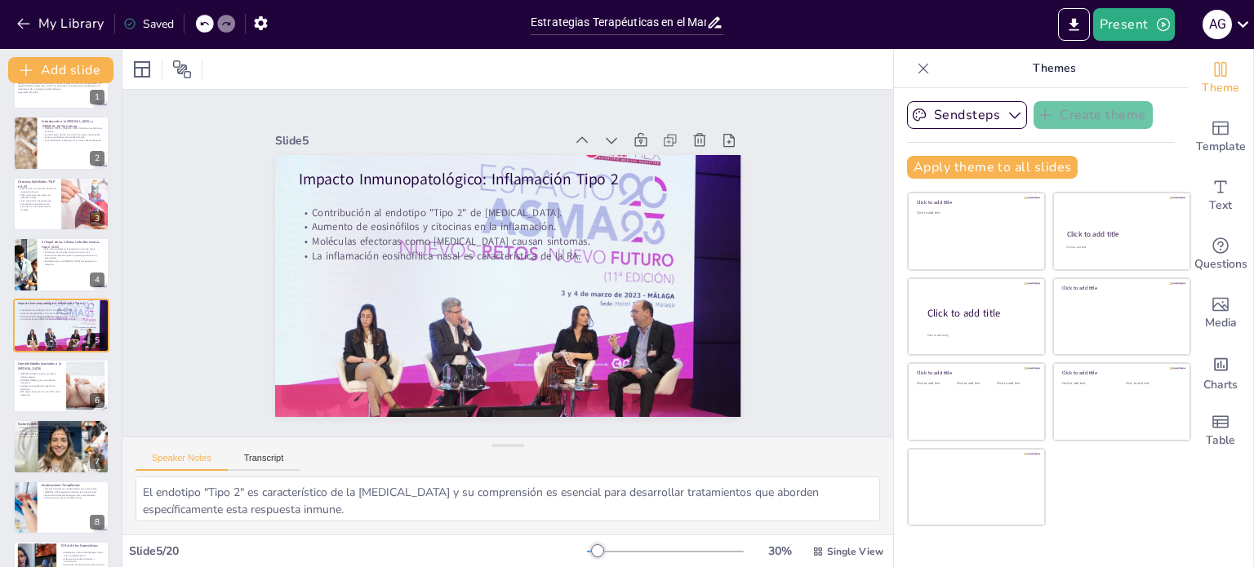
checkbox input "true"
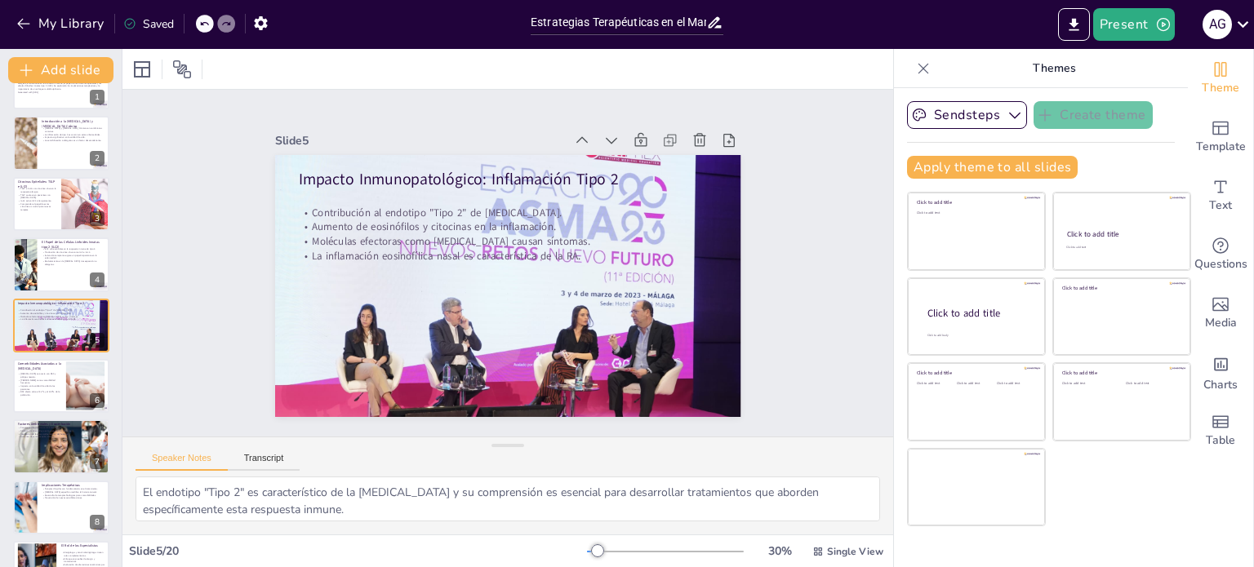
checkbox input "true"
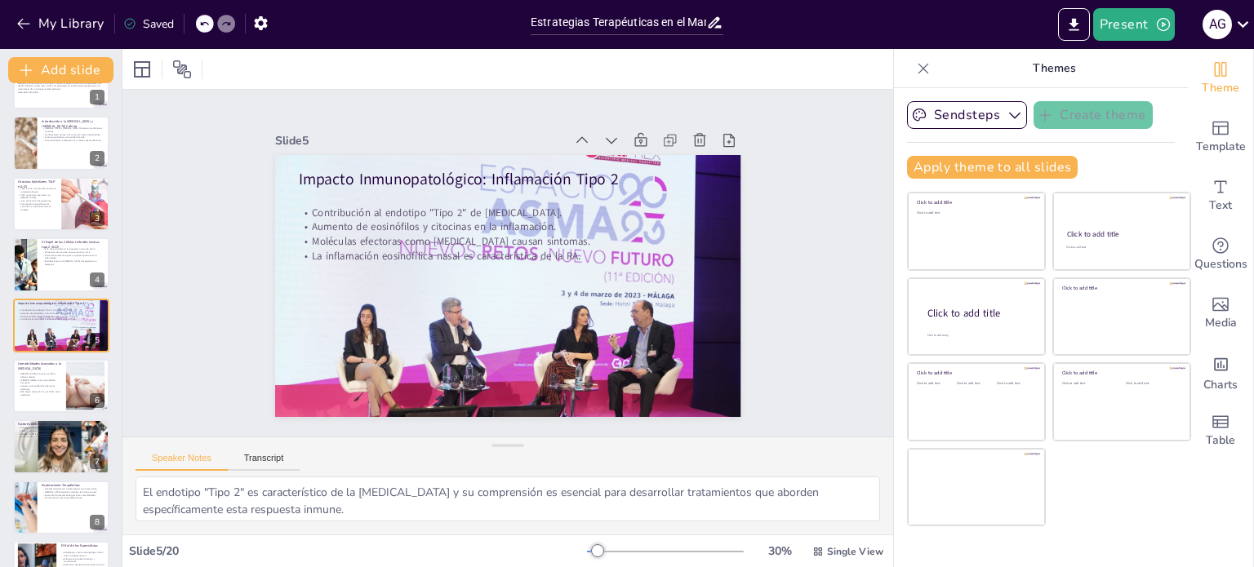
click at [52, 430] on p "Cambio climático influye en la exposición a alérgenos." at bounding box center [61, 431] width 87 height 3
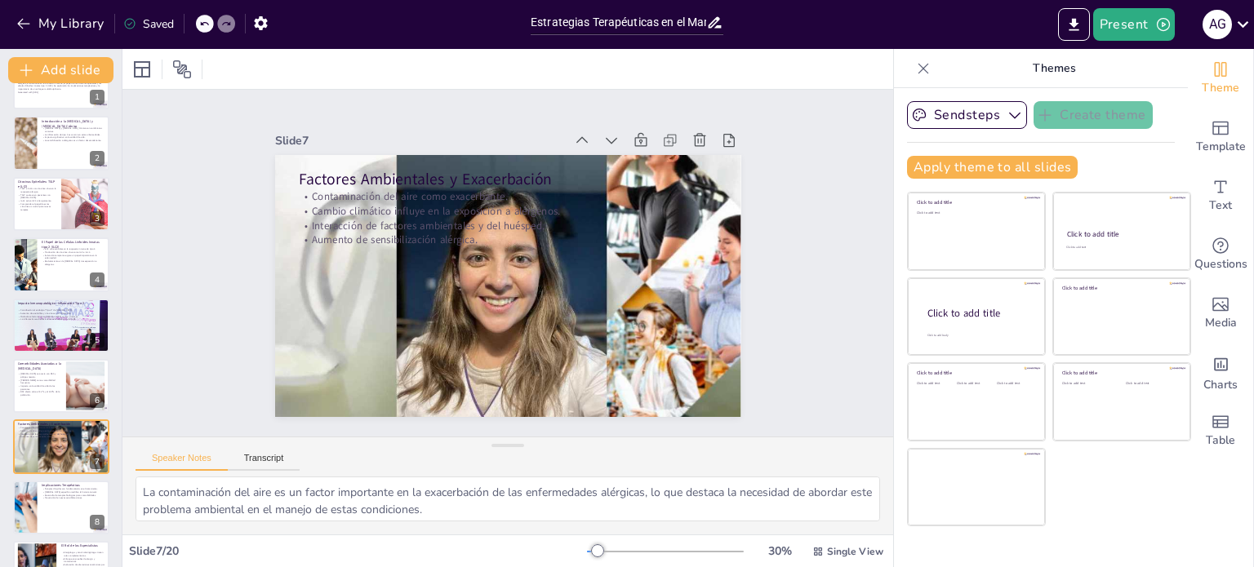
scroll to position [162, 0]
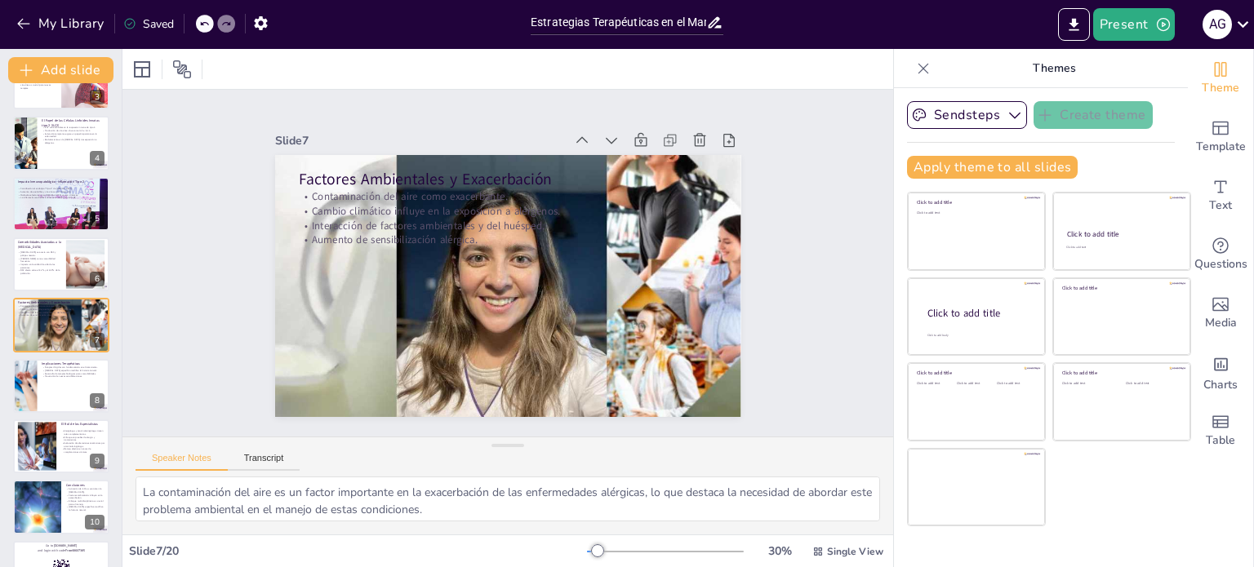
click at [38, 388] on div at bounding box center [61, 386] width 96 height 54
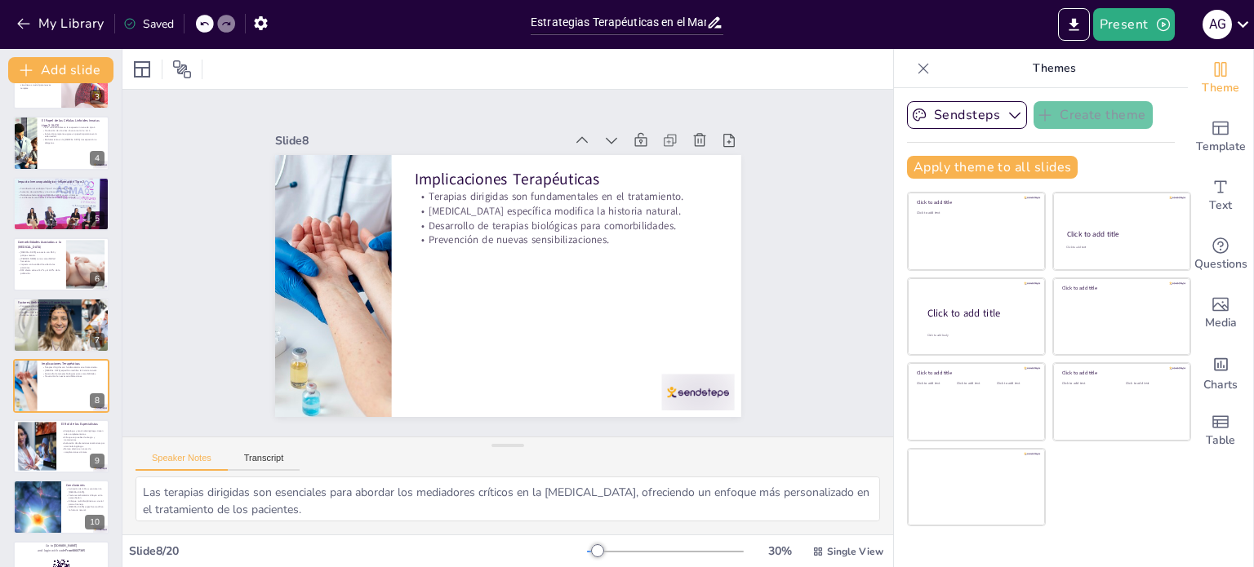
scroll to position [223, 0]
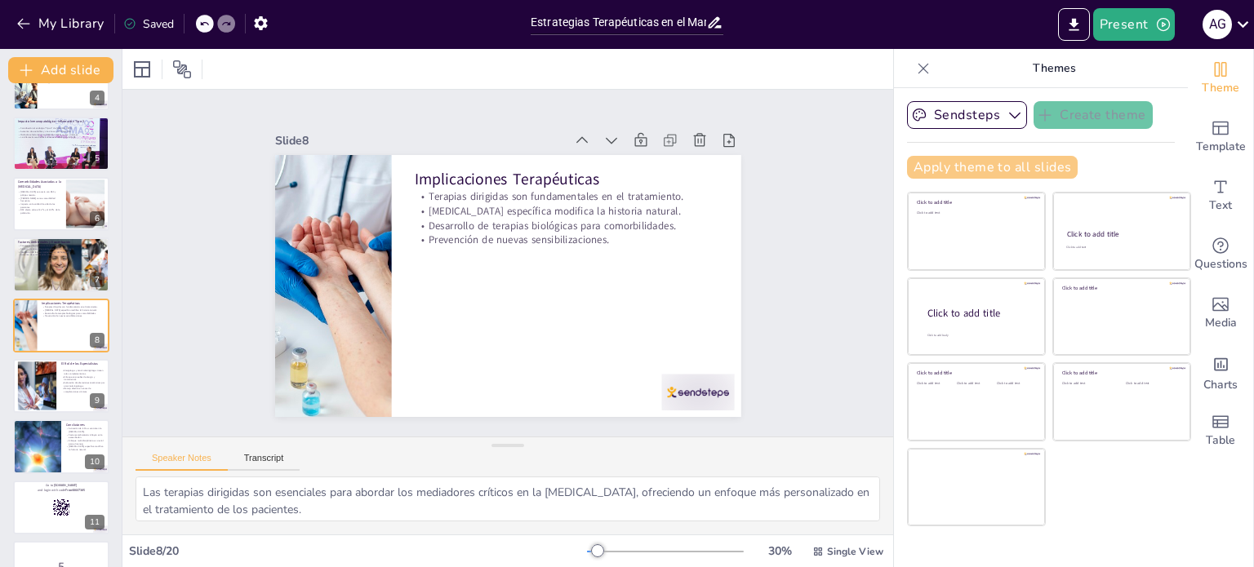
click at [987, 170] on button "Apply theme to all slides" at bounding box center [992, 167] width 171 height 23
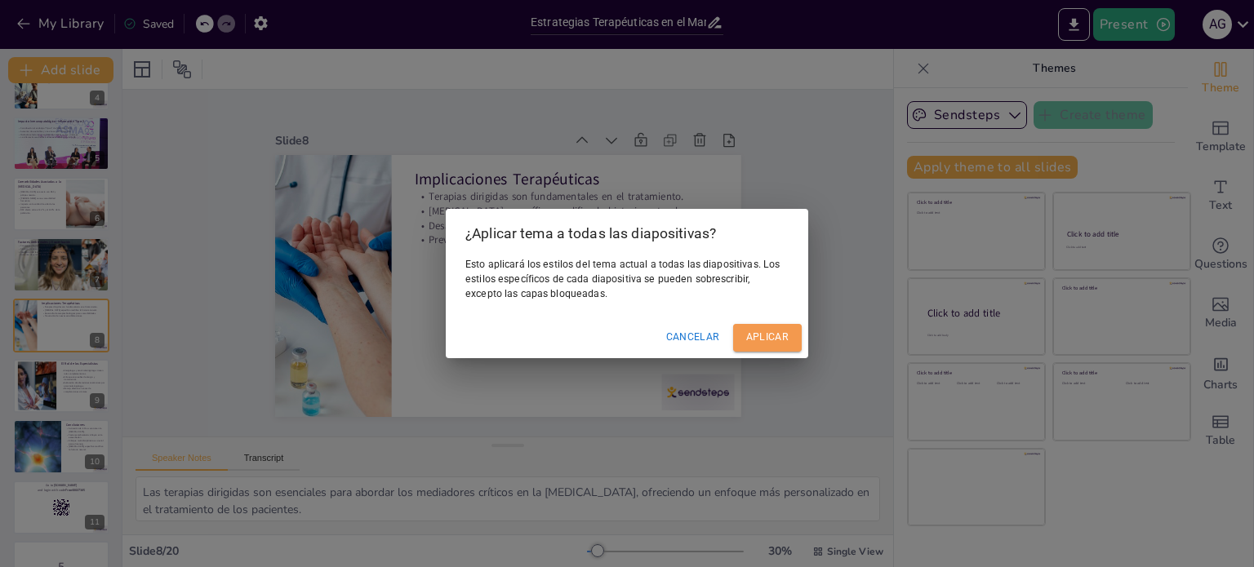
click at [749, 324] on button "Aplicar" at bounding box center [767, 337] width 69 height 27
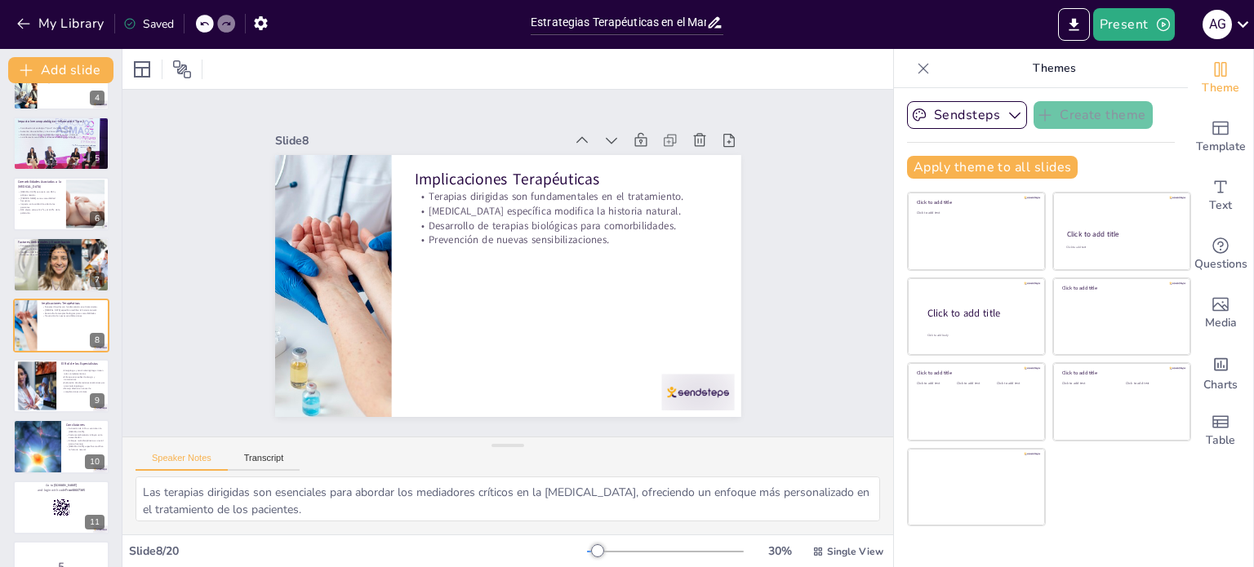
click at [75, 393] on div at bounding box center [61, 386] width 96 height 54
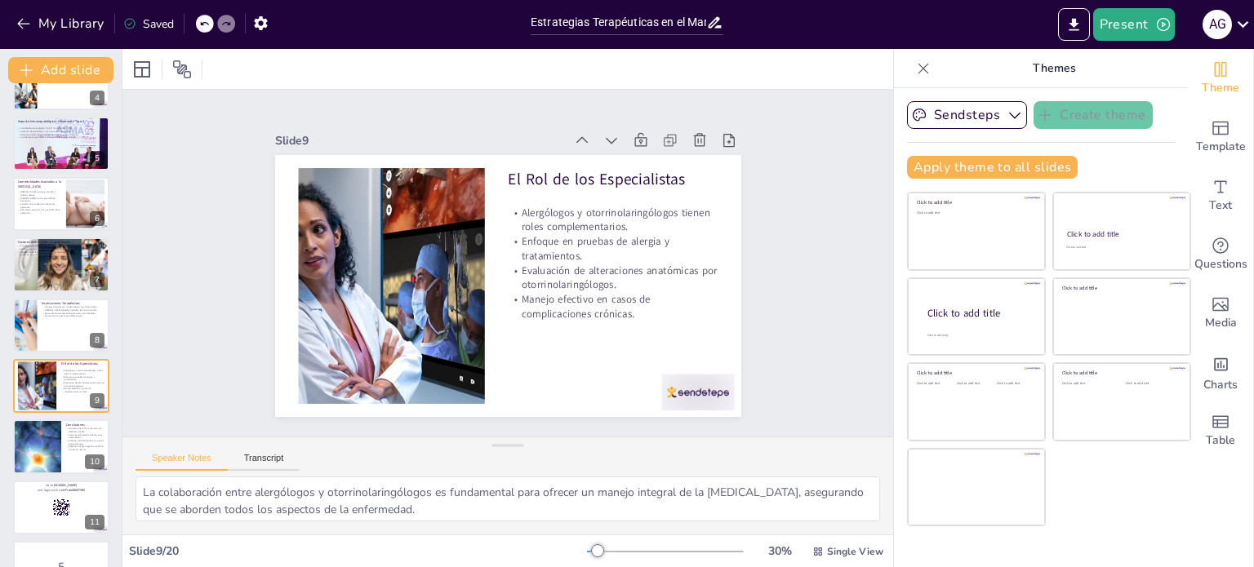
scroll to position [284, 0]
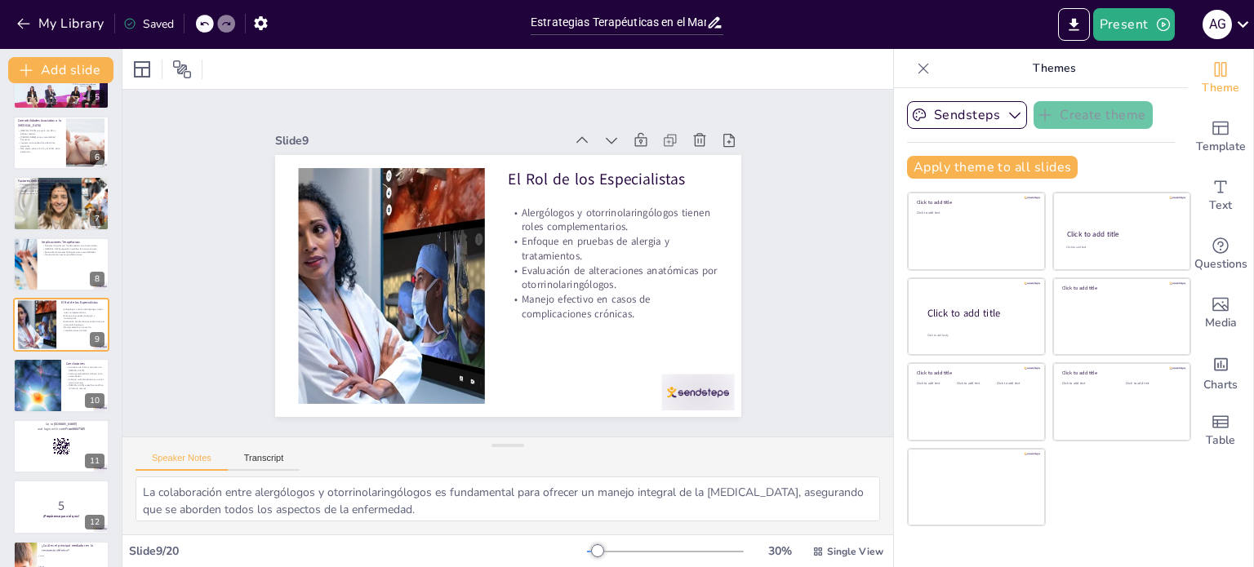
click at [29, 463] on div at bounding box center [61, 447] width 96 height 54
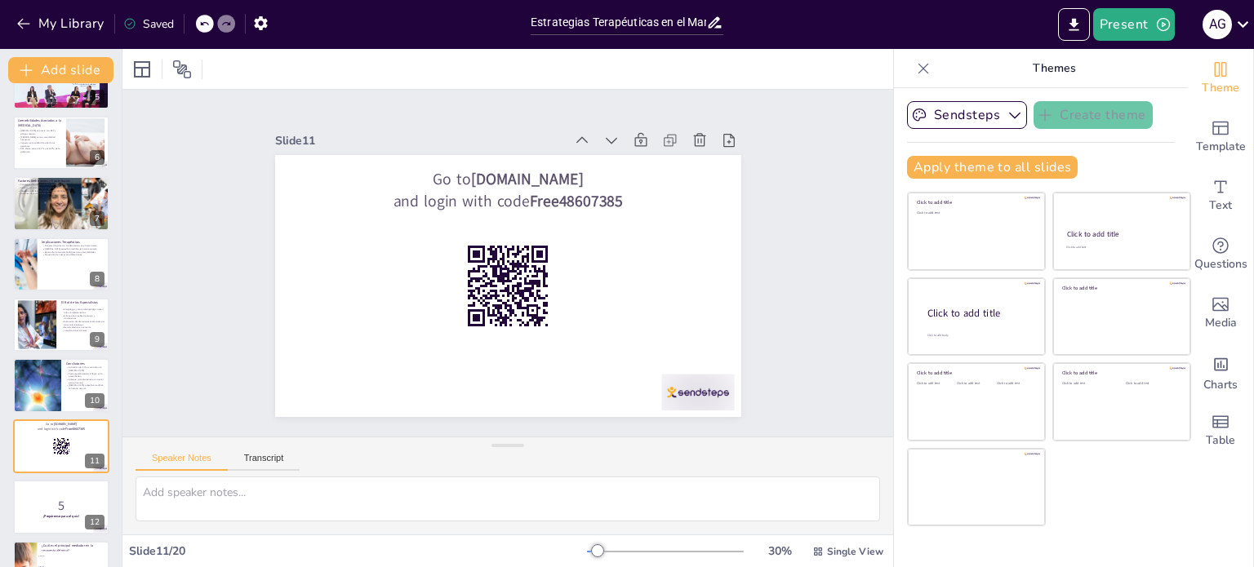
scroll to position [405, 0]
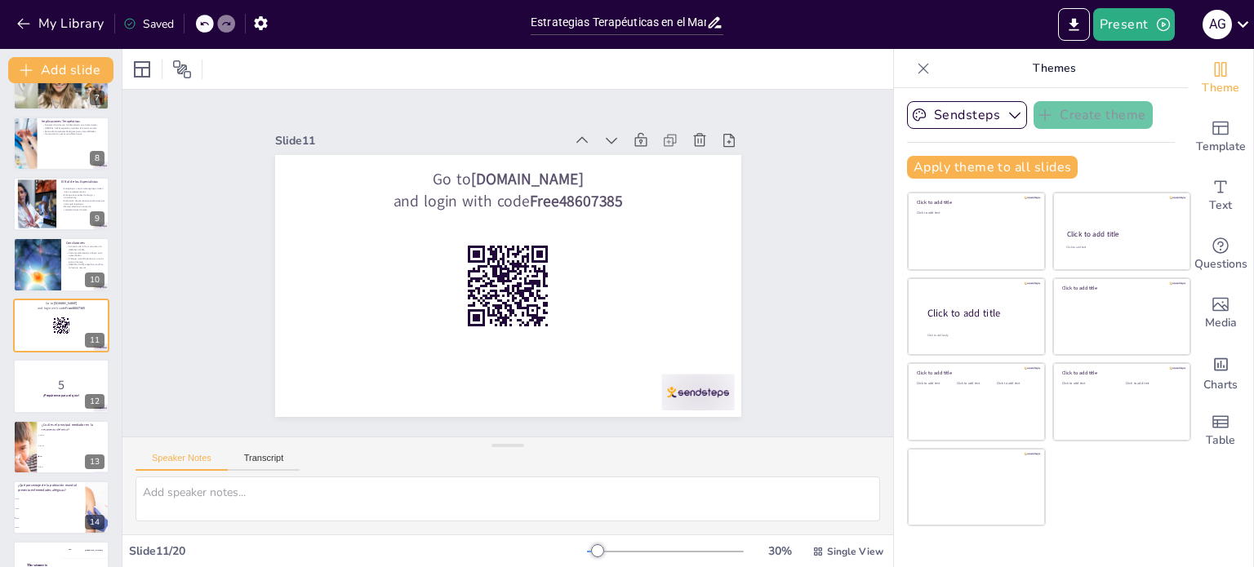
click at [46, 501] on li "10%" at bounding box center [49, 499] width 73 height 9
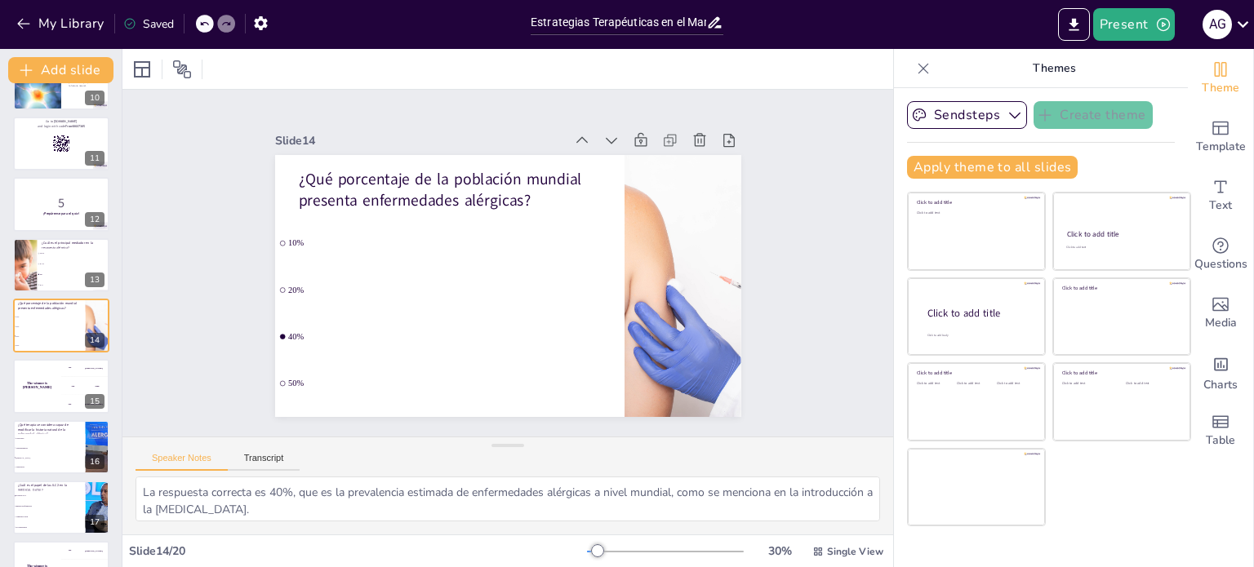
scroll to position [749, 0]
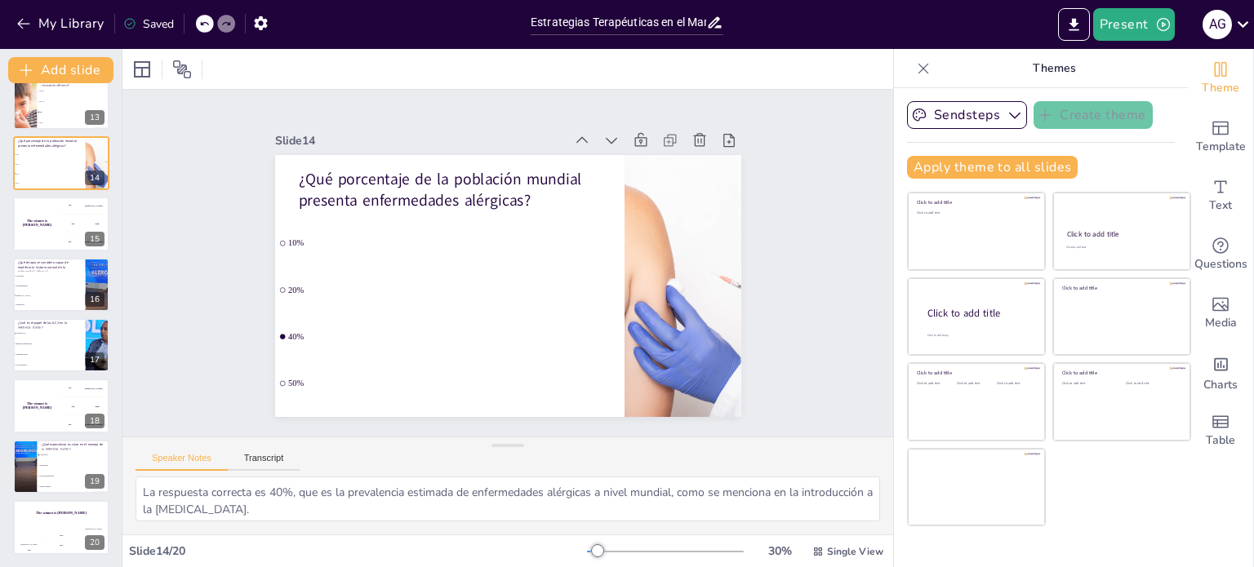
click at [60, 535] on div "Jaap" at bounding box center [62, 536] width 32 height 2
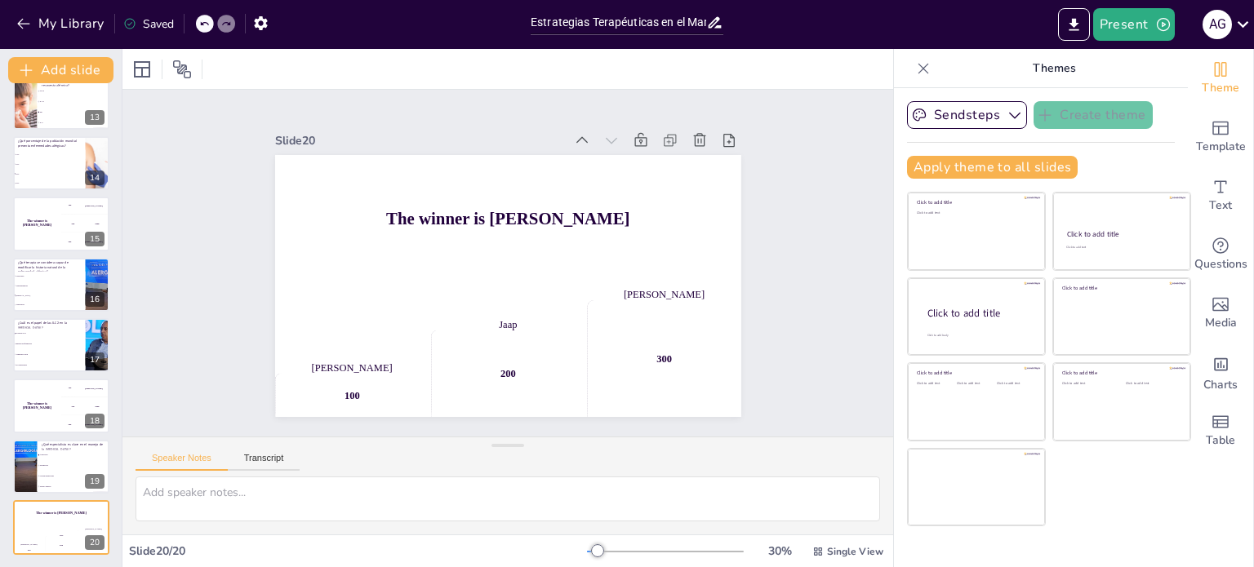
click at [55, 475] on span "Otorrinolaringólogo" at bounding box center [74, 476] width 69 height 2
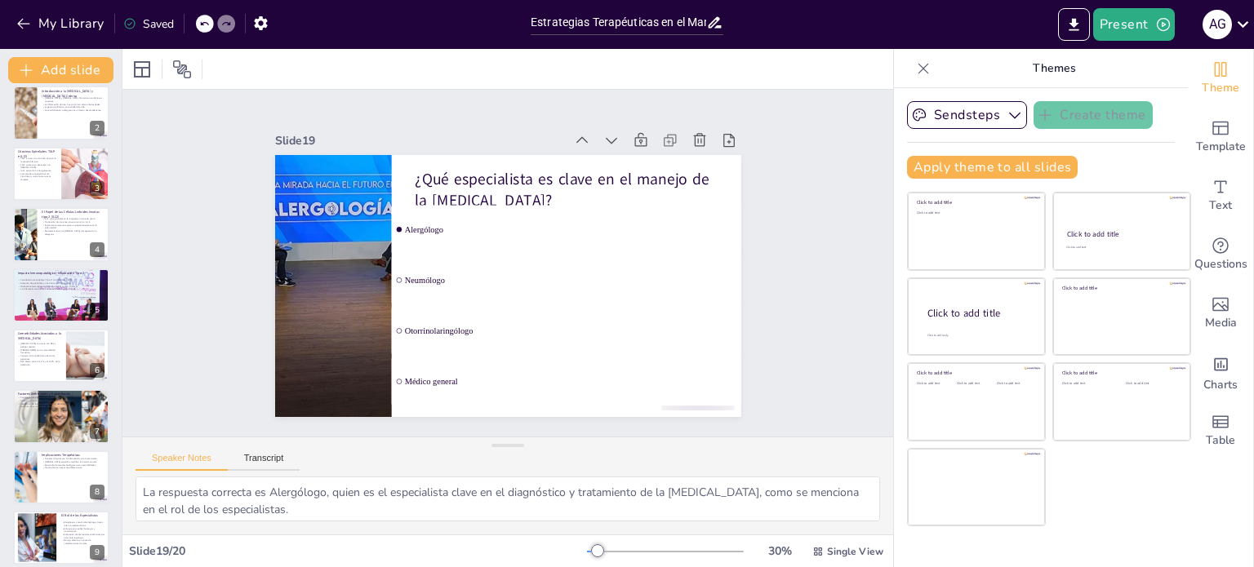
scroll to position [0, 0]
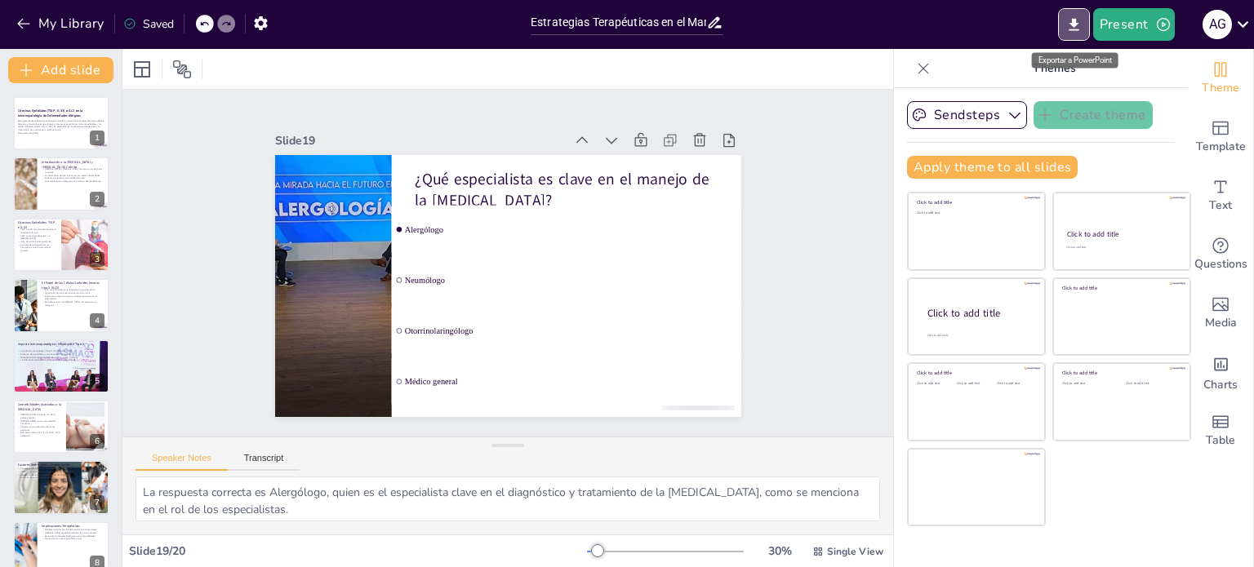
click at [1068, 24] on icon "Export to PowerPoint" at bounding box center [1073, 24] width 17 height 17
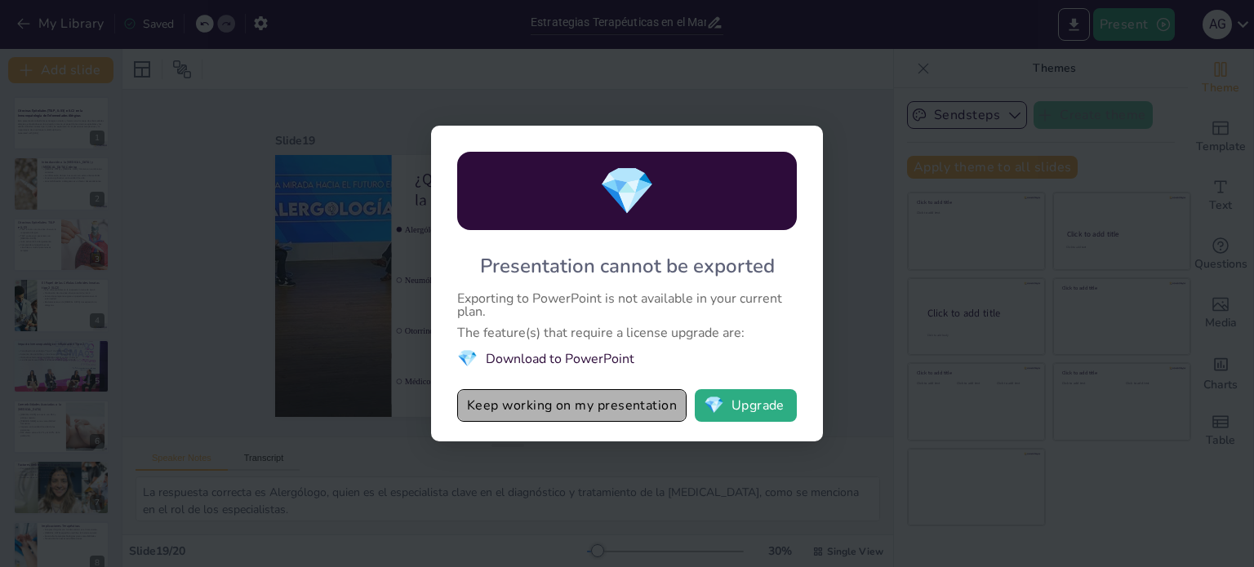
click at [602, 412] on button "Keep working on my presentation" at bounding box center [571, 405] width 229 height 33
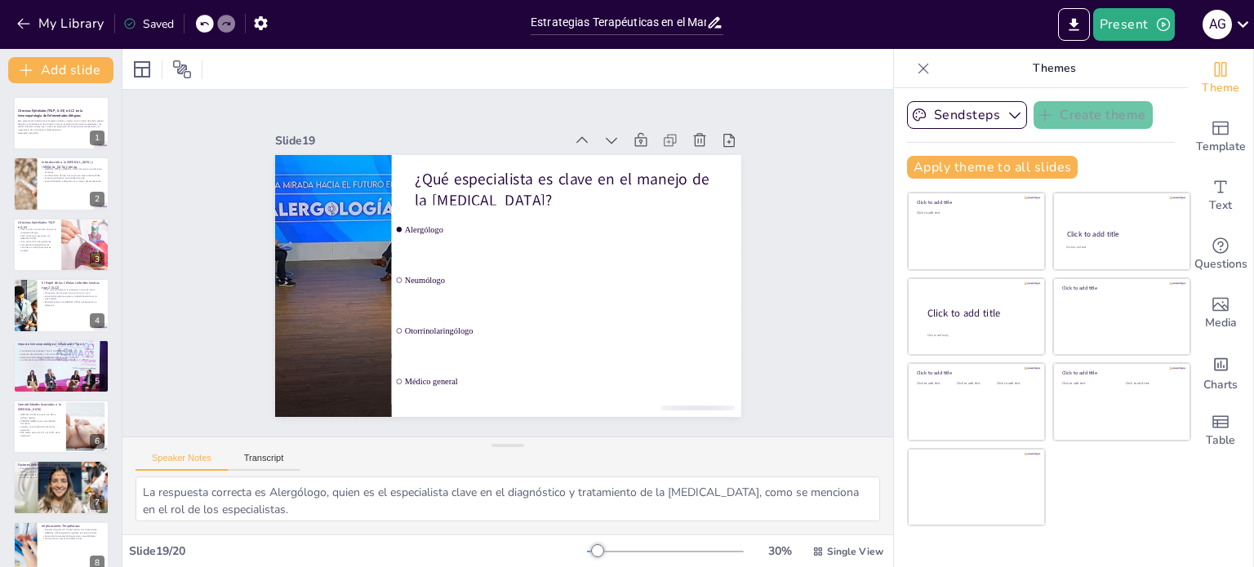
click at [1239, 20] on icon at bounding box center [1243, 24] width 22 height 22
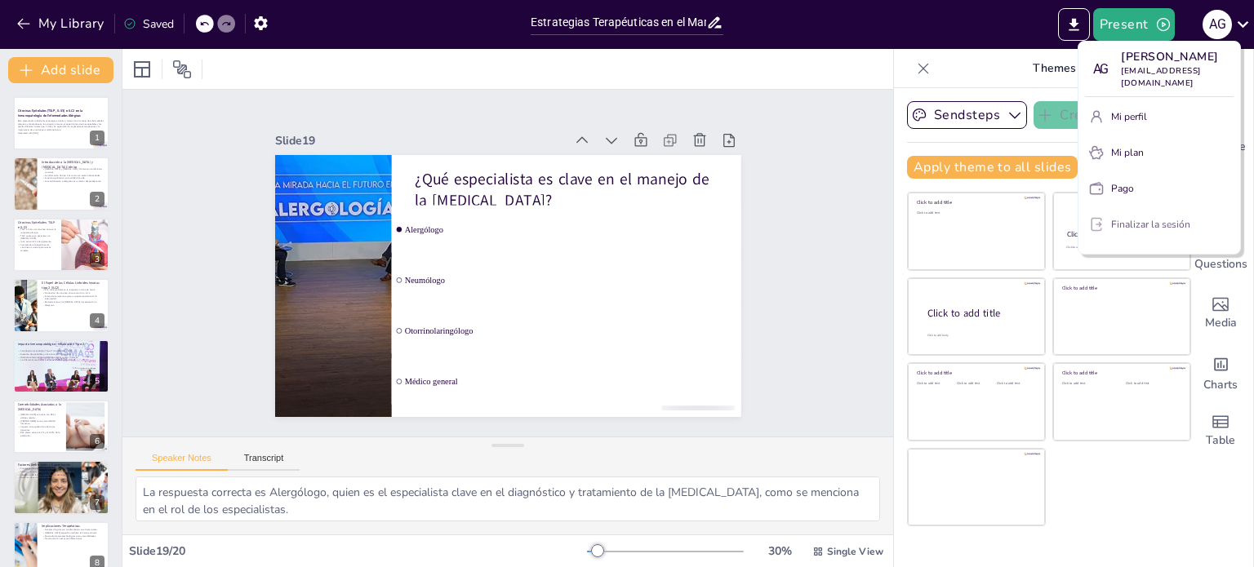
click at [1164, 221] on font "Finalizar la sesión" at bounding box center [1150, 224] width 79 height 13
